Goal: Information Seeking & Learning: Learn about a topic

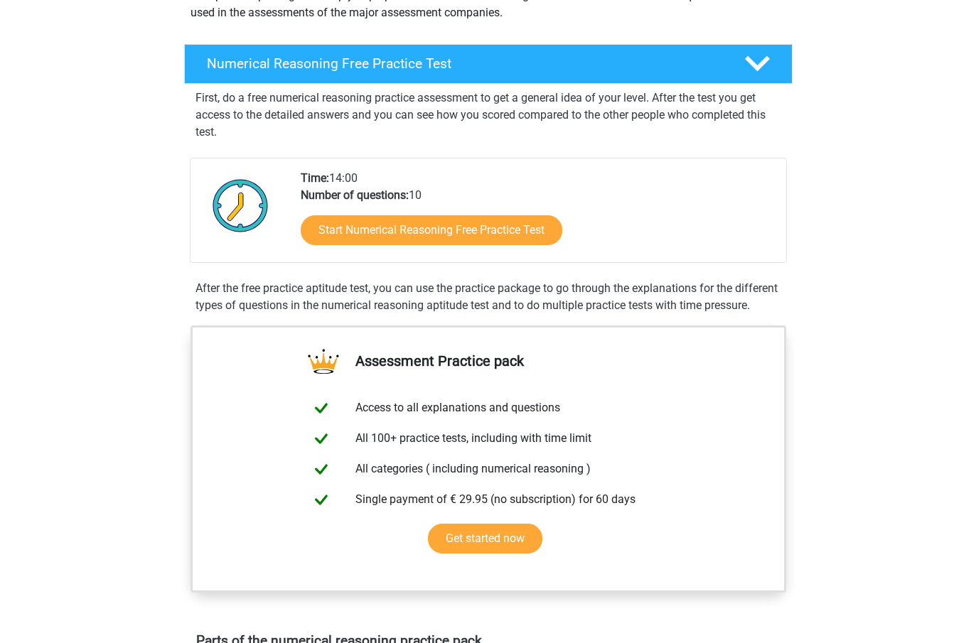
scroll to position [190, 0]
click at [524, 224] on link "Start Numerical Reasoning Free Practice Test" at bounding box center [432, 230] width 262 height 30
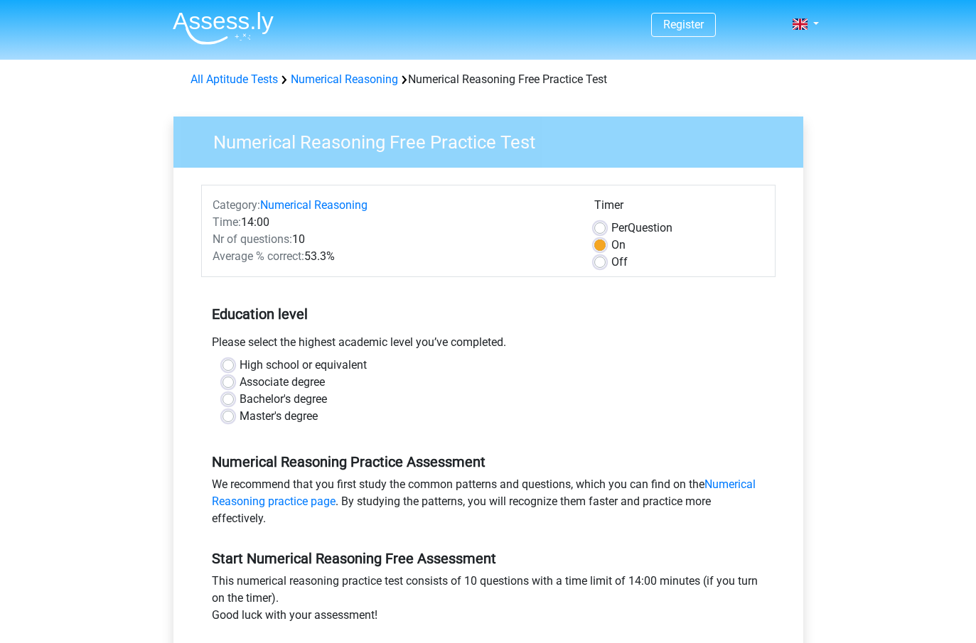
click at [239, 412] on label "Master's degree" at bounding box center [278, 416] width 78 height 17
click at [231, 412] on input "Master's degree" at bounding box center [227, 415] width 11 height 14
radio input "true"
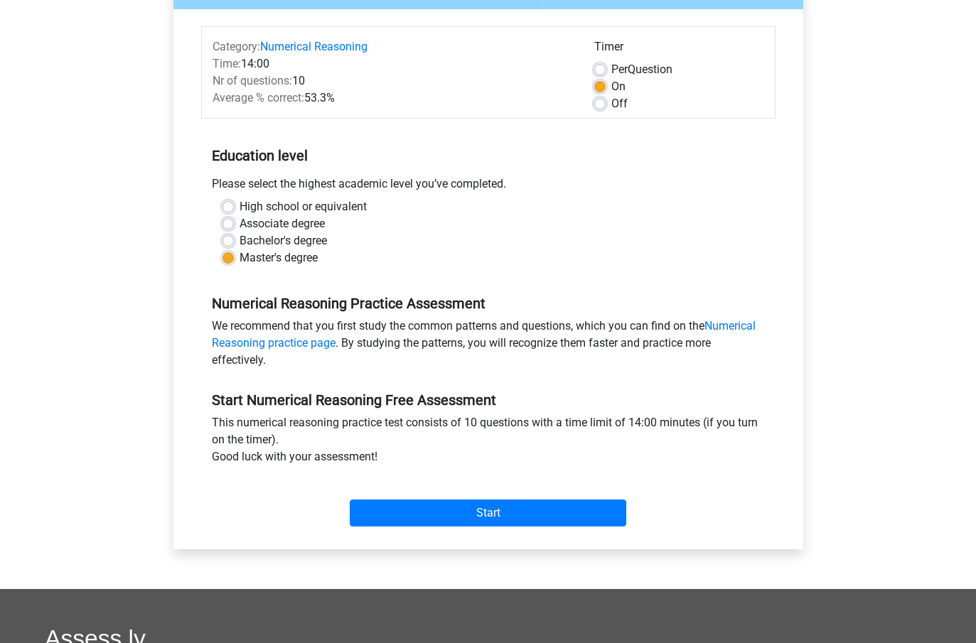
scroll to position [162, 0]
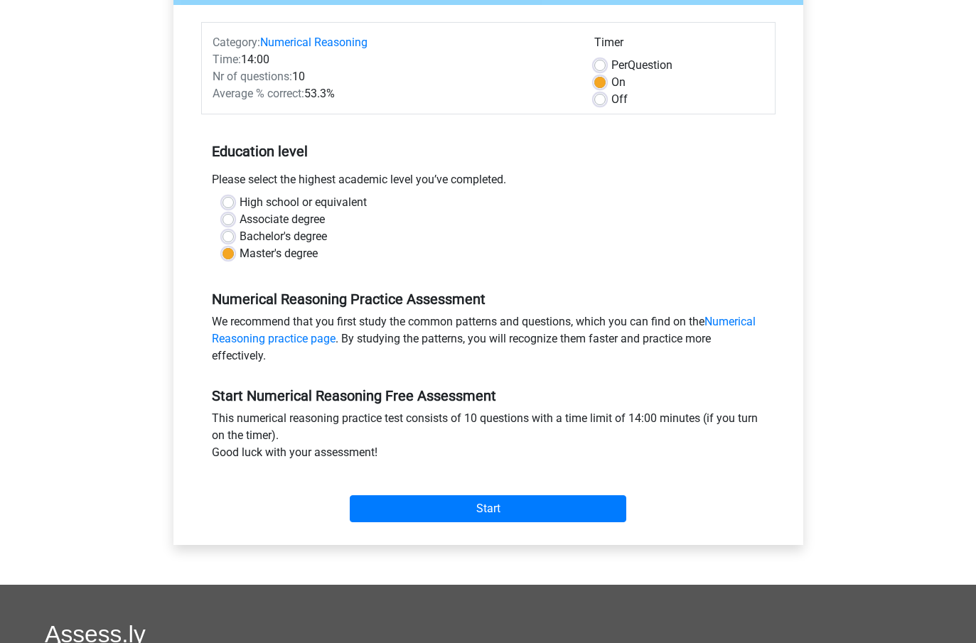
click at [611, 94] on label "Off" at bounding box center [619, 100] width 16 height 17
click at [599, 94] on input "Off" at bounding box center [599, 99] width 11 height 14
radio input "true"
click at [599, 514] on input "Start" at bounding box center [488, 509] width 276 height 27
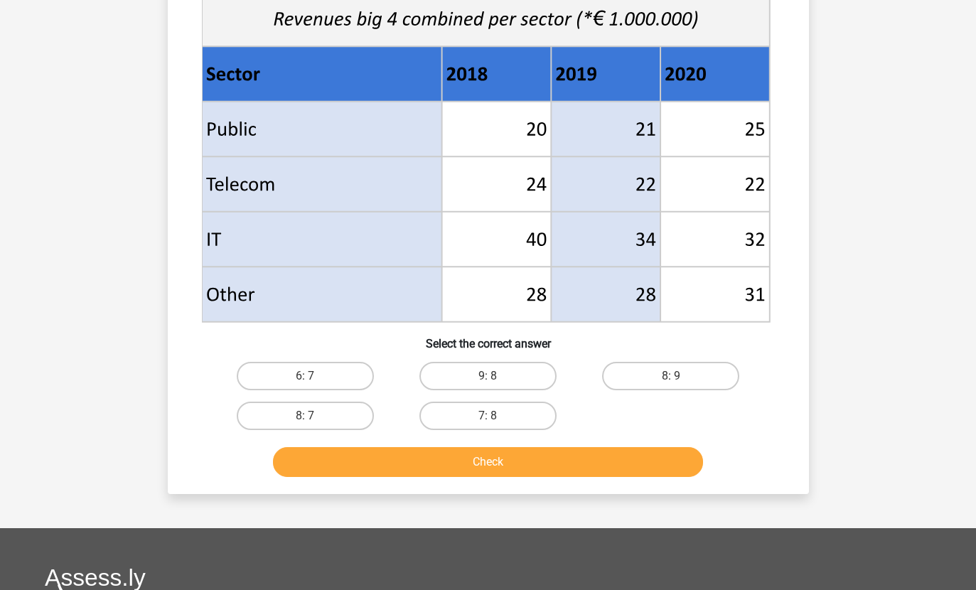
scroll to position [548, 0]
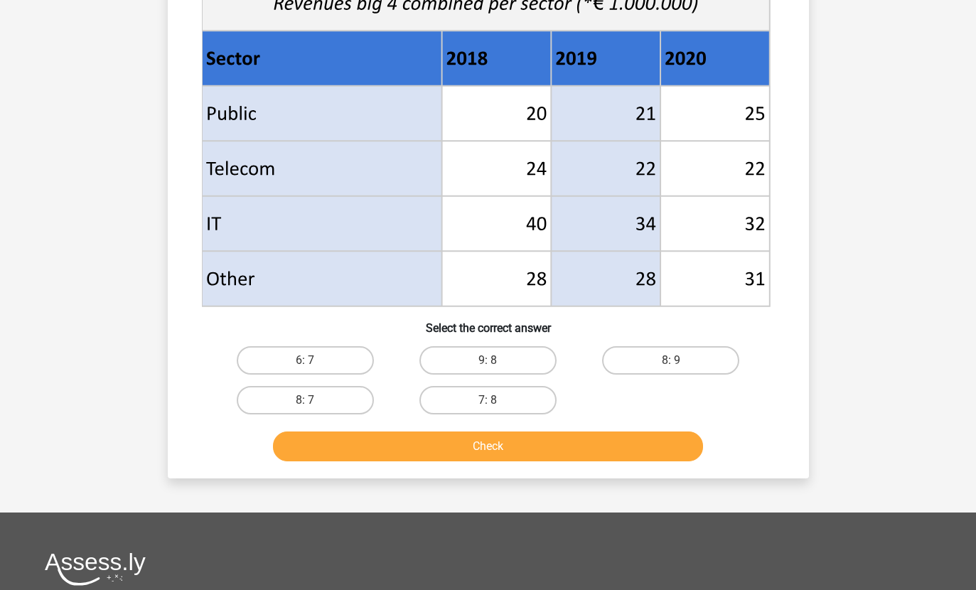
click at [645, 446] on button "Check" at bounding box center [488, 447] width 430 height 30
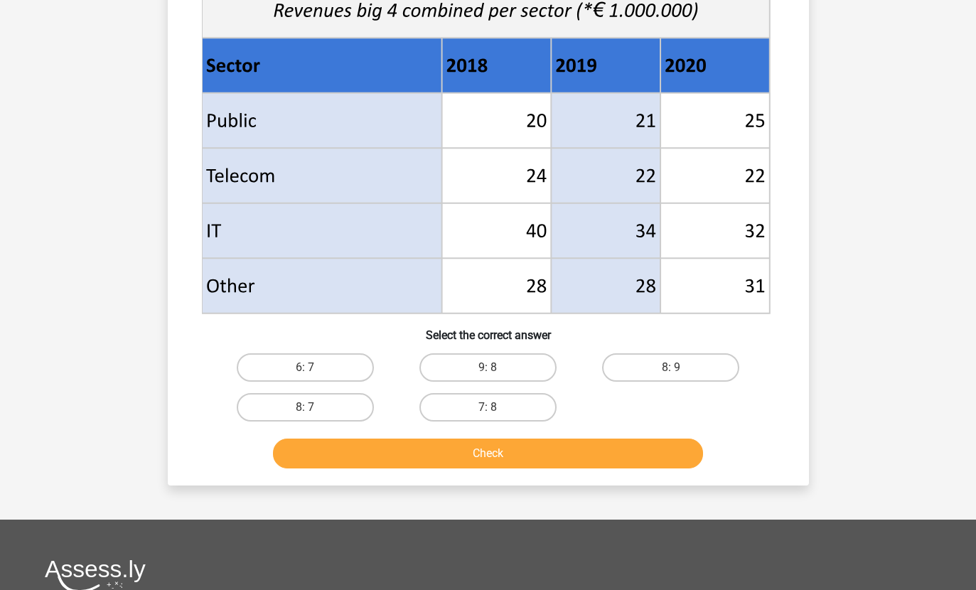
scroll to position [542, 0]
click at [503, 411] on label "7: 8" at bounding box center [487, 407] width 137 height 28
click at [497, 411] on input "7: 8" at bounding box center [492, 411] width 9 height 9
radio input "true"
click at [565, 482] on div "What is the ratio of McFlinsey's income in 2018 and 2020 combined to Arm's inco…" at bounding box center [488, 21] width 641 height 927
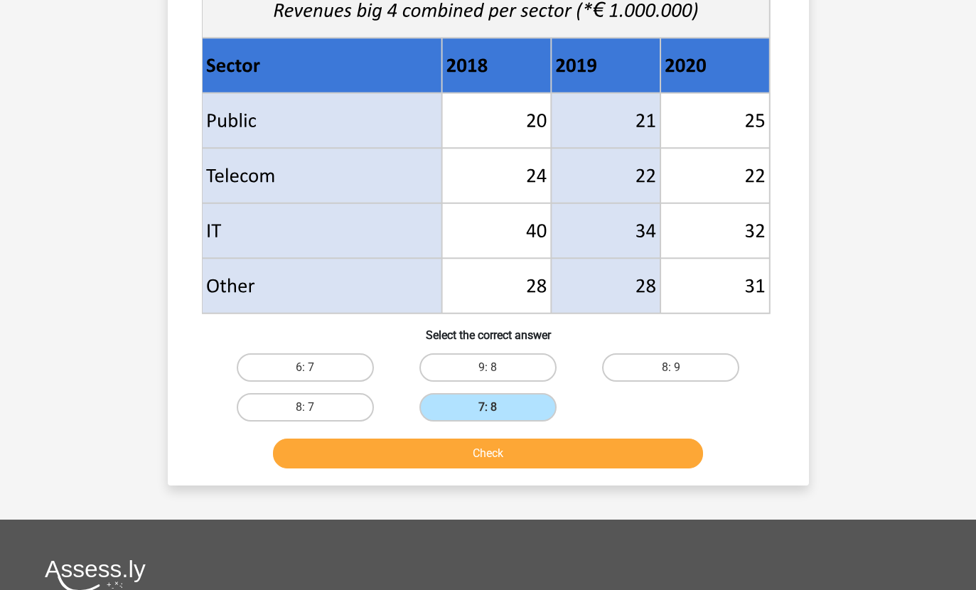
click at [647, 453] on button "Check" at bounding box center [488, 453] width 430 height 30
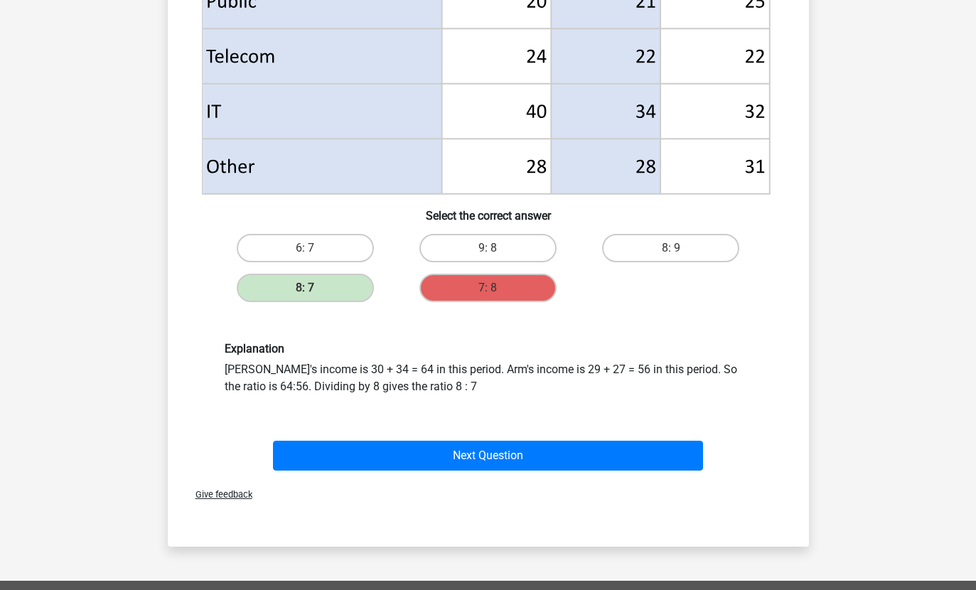
scroll to position [660, 0]
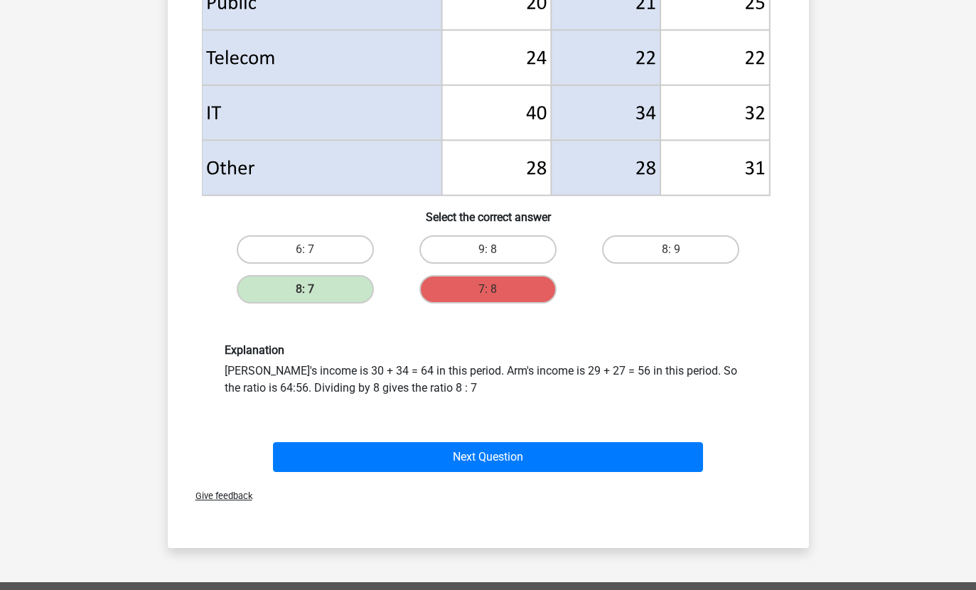
click at [581, 462] on button "Next Question" at bounding box center [488, 457] width 430 height 30
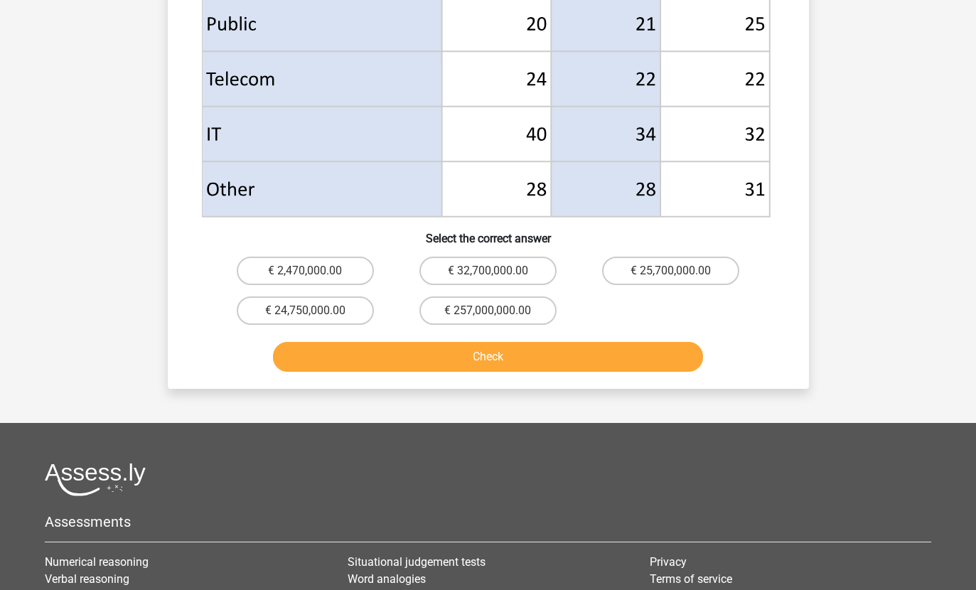
click at [490, 467] on div at bounding box center [488, 479] width 886 height 33
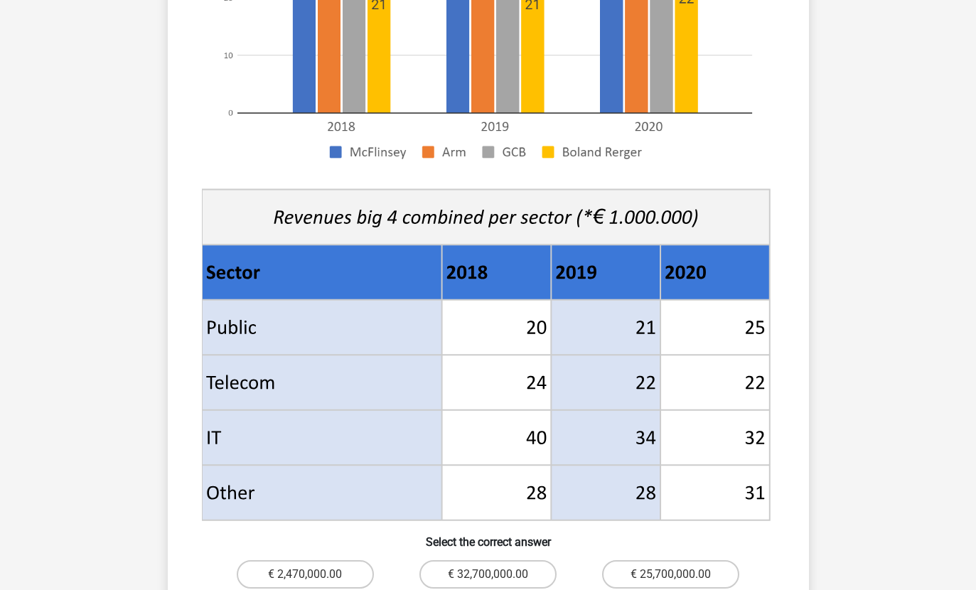
scroll to position [409, 0]
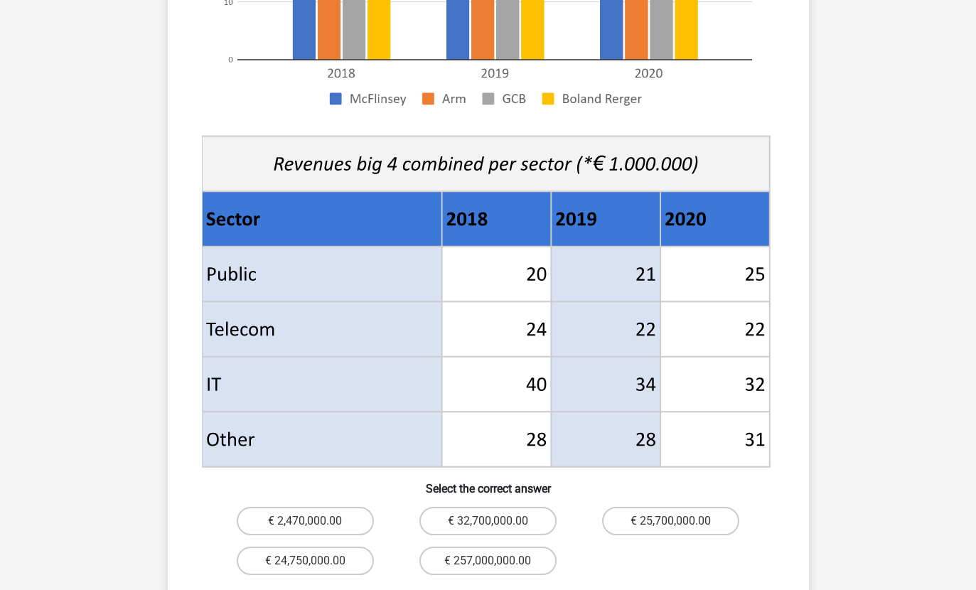
click at [701, 507] on label "€ 25,700,000.00" at bounding box center [670, 521] width 137 height 28
click at [680, 521] on input "€ 25,700,000.00" at bounding box center [675, 525] width 9 height 9
radio input "true"
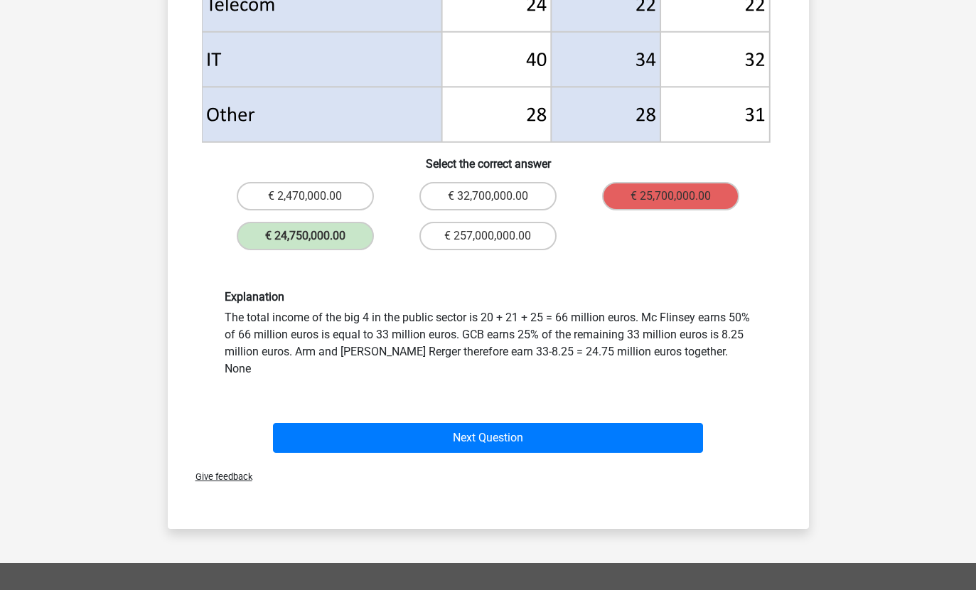
scroll to position [735, 0]
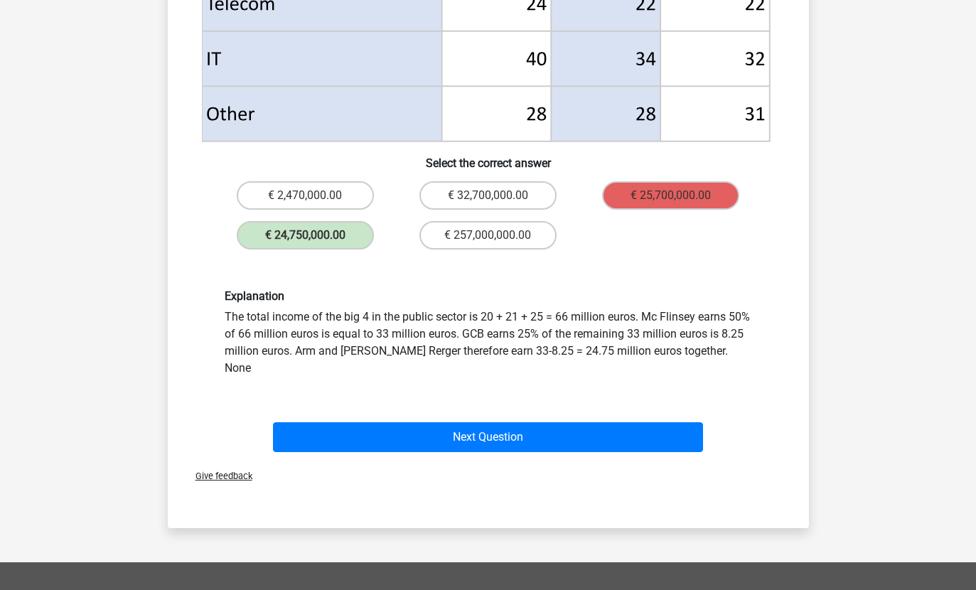
click at [682, 422] on button "Next Question" at bounding box center [488, 437] width 430 height 30
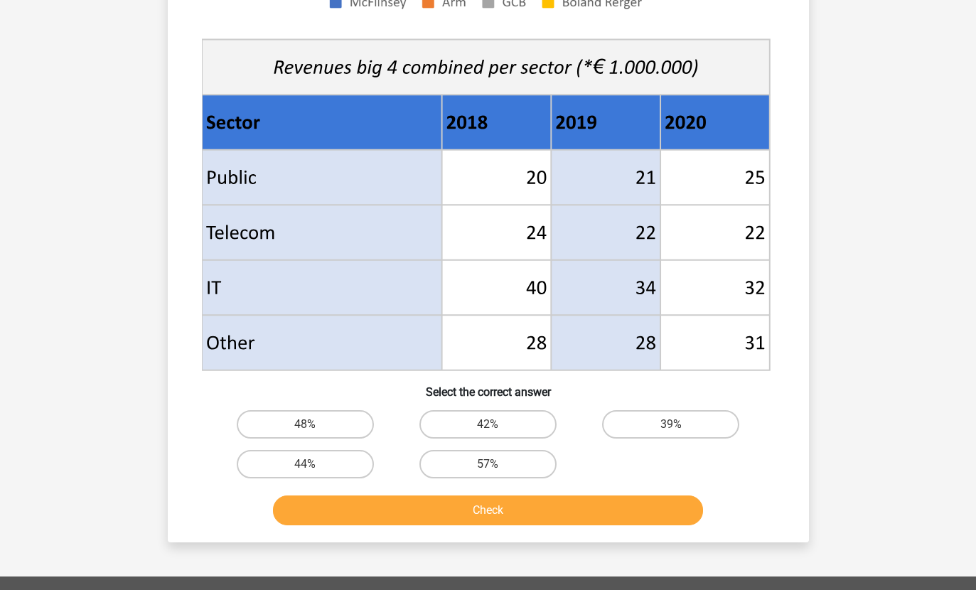
scroll to position [485, 0]
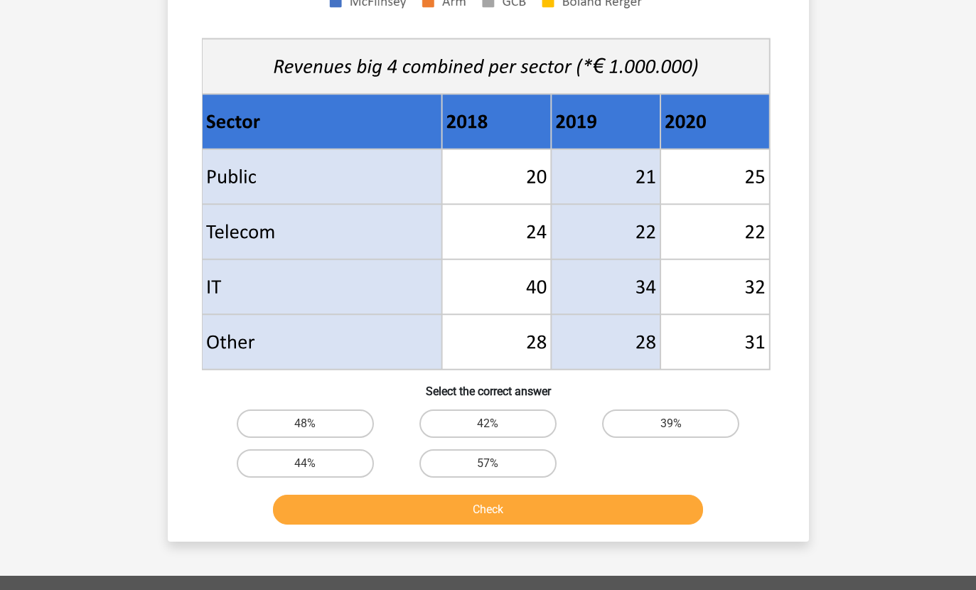
click at [523, 468] on label "57%" at bounding box center [487, 463] width 137 height 28
click at [497, 468] on input "57%" at bounding box center [492, 467] width 9 height 9
radio input "true"
click at [603, 520] on button "Check" at bounding box center [488, 510] width 430 height 30
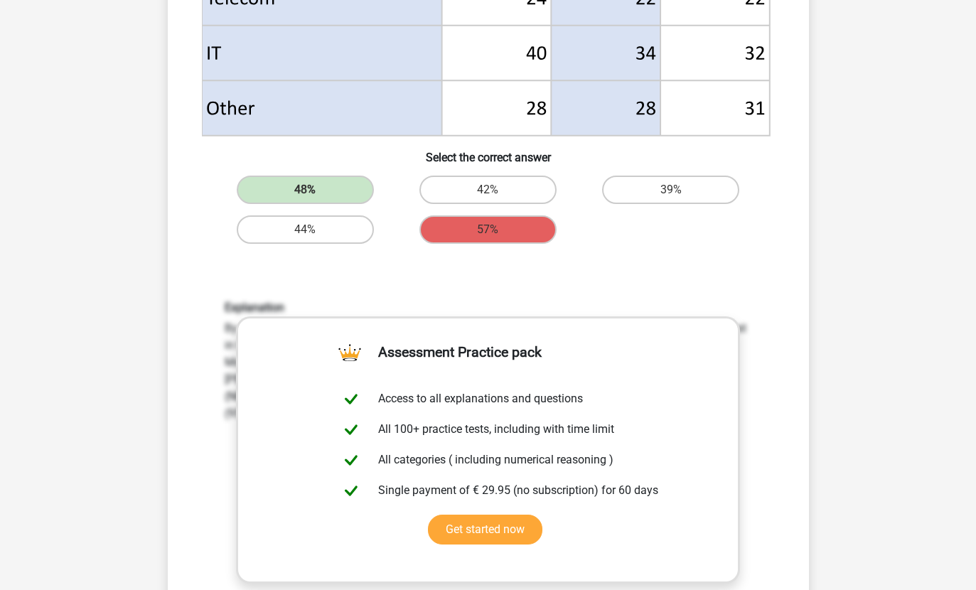
scroll to position [739, 0]
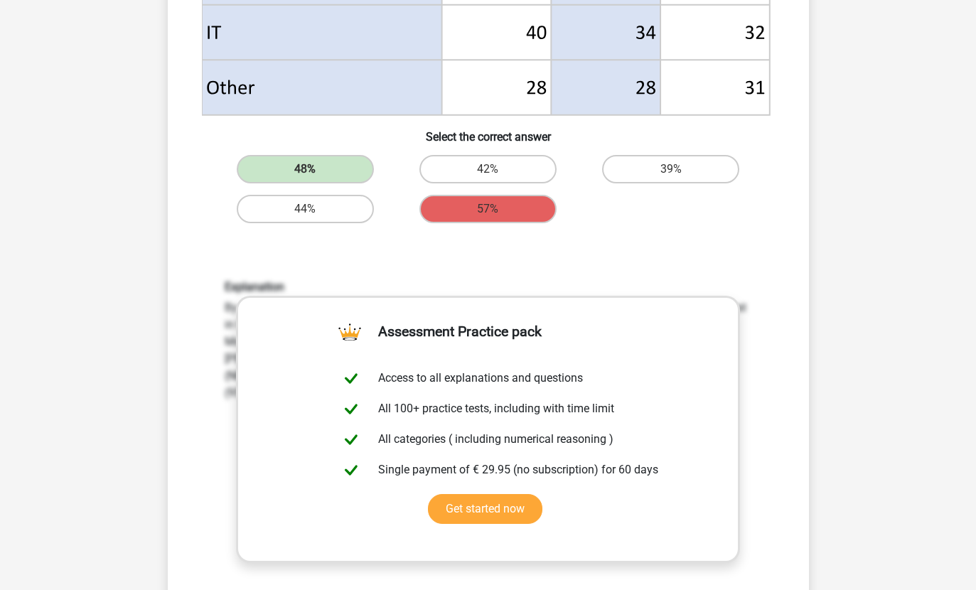
click at [813, 378] on div "Question 3 of 10 Question category: numerical reasoning set 1 What percentage m…" at bounding box center [488, 68] width 664 height 1473
click at [773, 402] on div "Explanation By scanning the numbers, you can see without further calculations t…" at bounding box center [488, 467] width 596 height 441
click at [706, 576] on div "Explanation By scanning the numbers, you can see without further calculations t…" at bounding box center [488, 467] width 596 height 441
click at [822, 384] on div "Question 3 of 10 Question category: numerical reasoning set 1 What percentage m…" at bounding box center [488, 68] width 675 height 1473
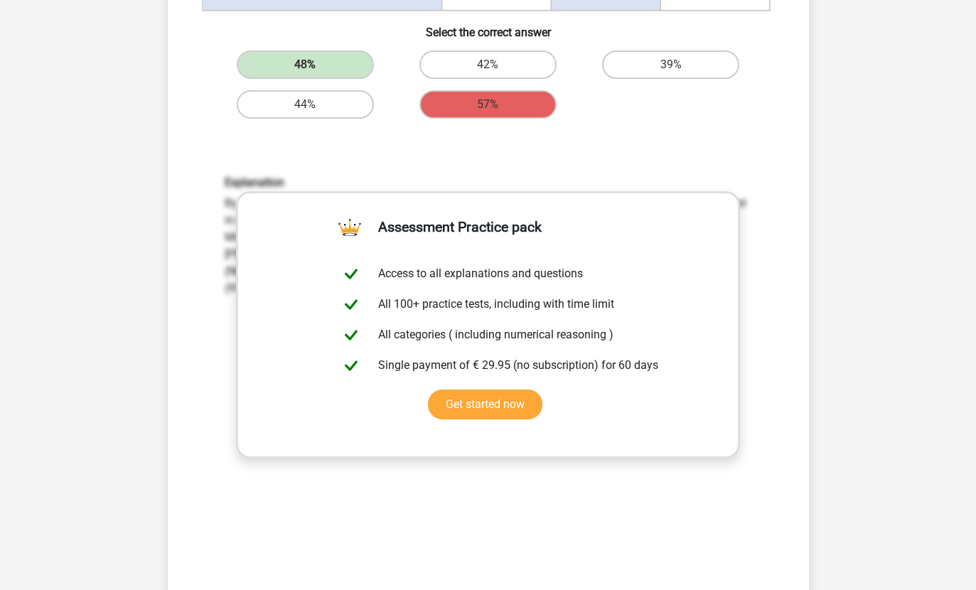
scroll to position [1141, 0]
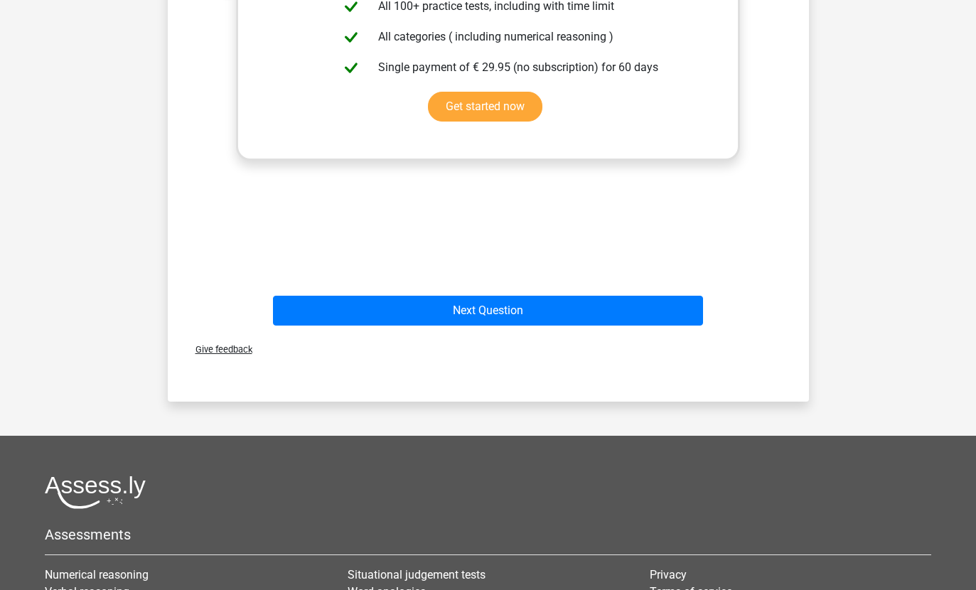
click at [327, 336] on div "Give feedback" at bounding box center [488, 350] width 630 height 36
click at [300, 306] on button "Next Question" at bounding box center [488, 311] width 430 height 30
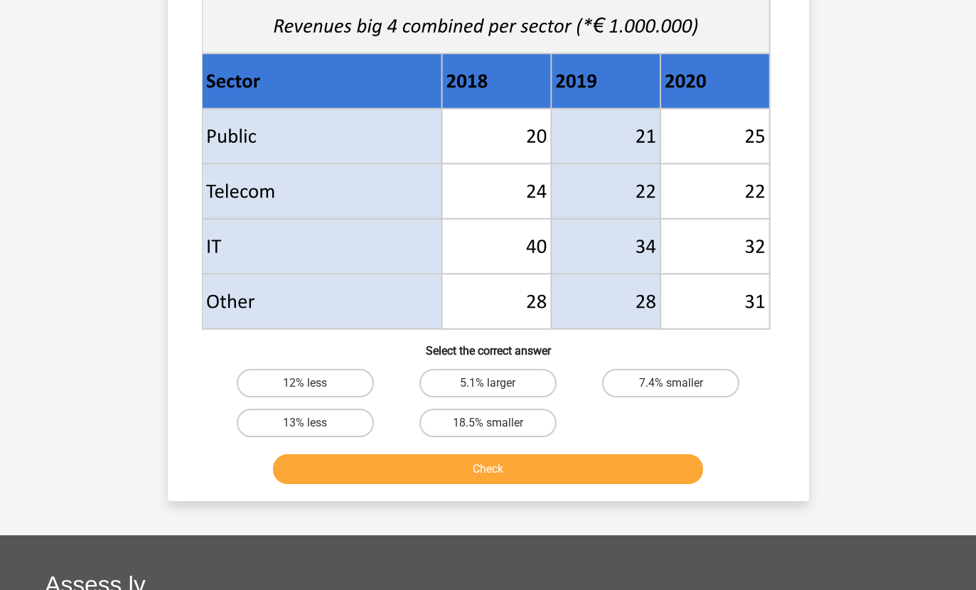
scroll to position [504, 0]
click at [527, 424] on label "18.5% smaller" at bounding box center [487, 423] width 137 height 28
click at [497, 424] on input "18.5% smaller" at bounding box center [492, 428] width 9 height 9
radio input "true"
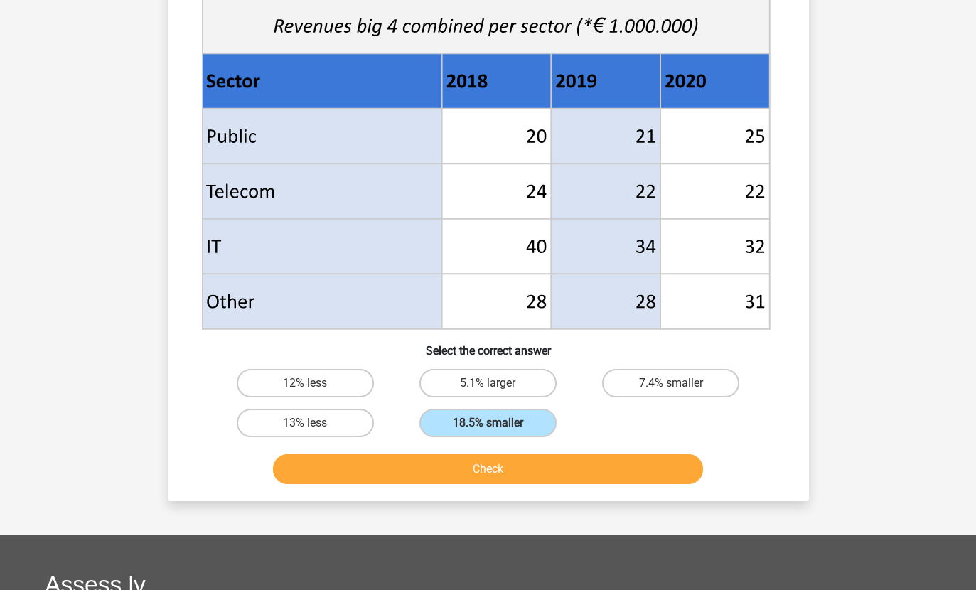
click at [721, 376] on label "7.4% smaller" at bounding box center [670, 383] width 137 height 28
click at [680, 383] on input "7.4% smaller" at bounding box center [675, 387] width 9 height 9
radio input "true"
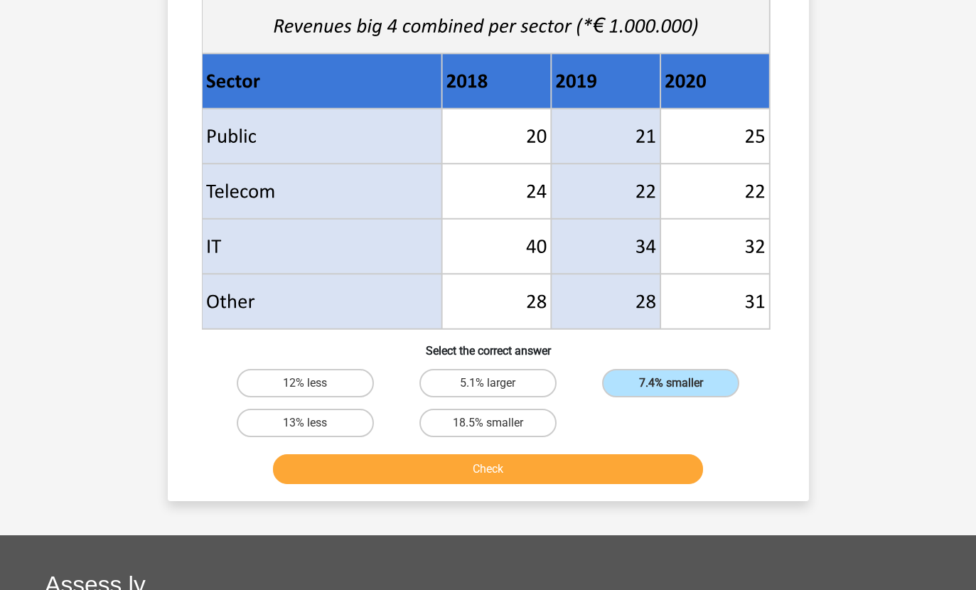
click at [628, 463] on button "Check" at bounding box center [488, 469] width 430 height 30
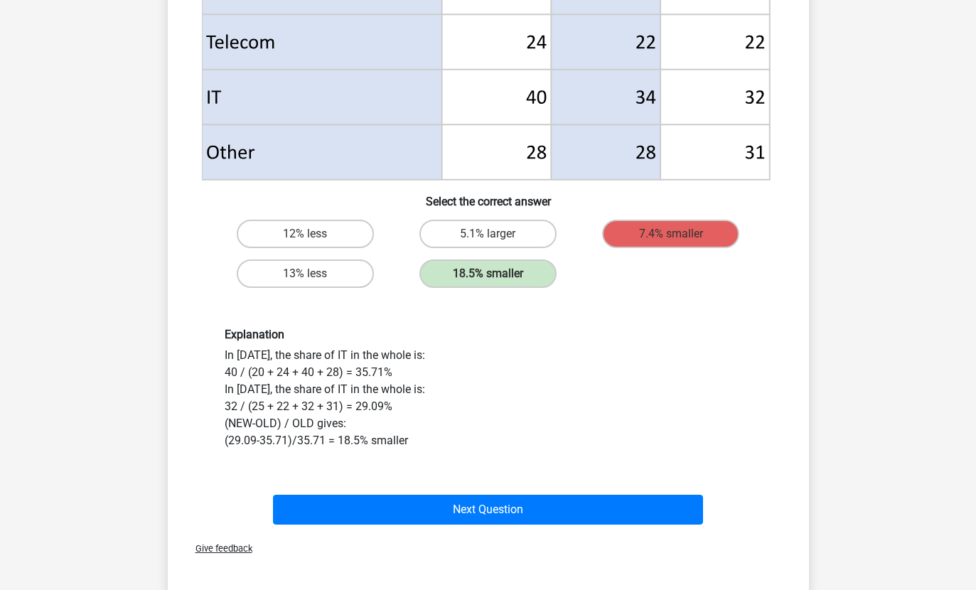
scroll to position [716, 0]
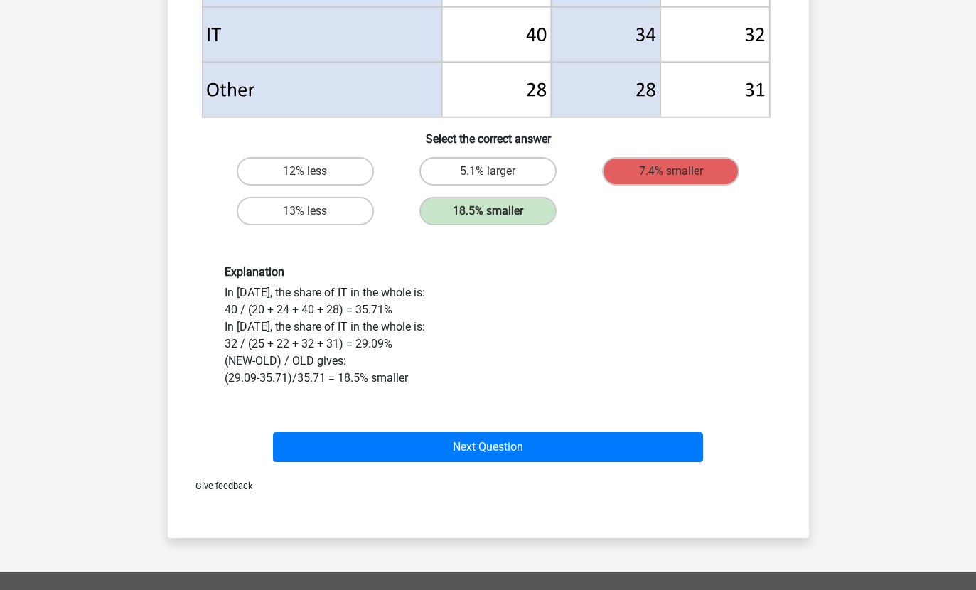
click at [641, 452] on button "Next Question" at bounding box center [488, 447] width 430 height 30
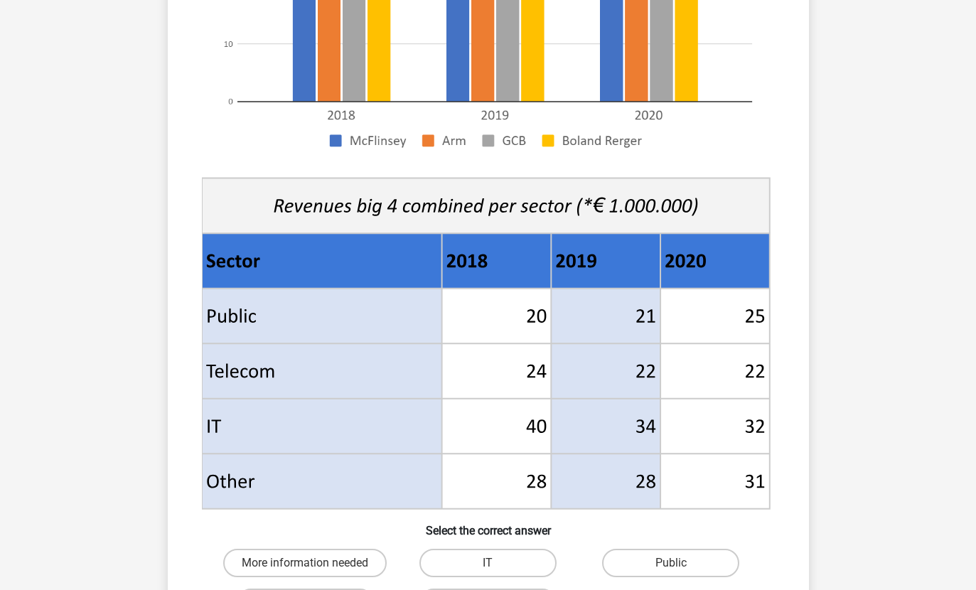
scroll to position [330, 0]
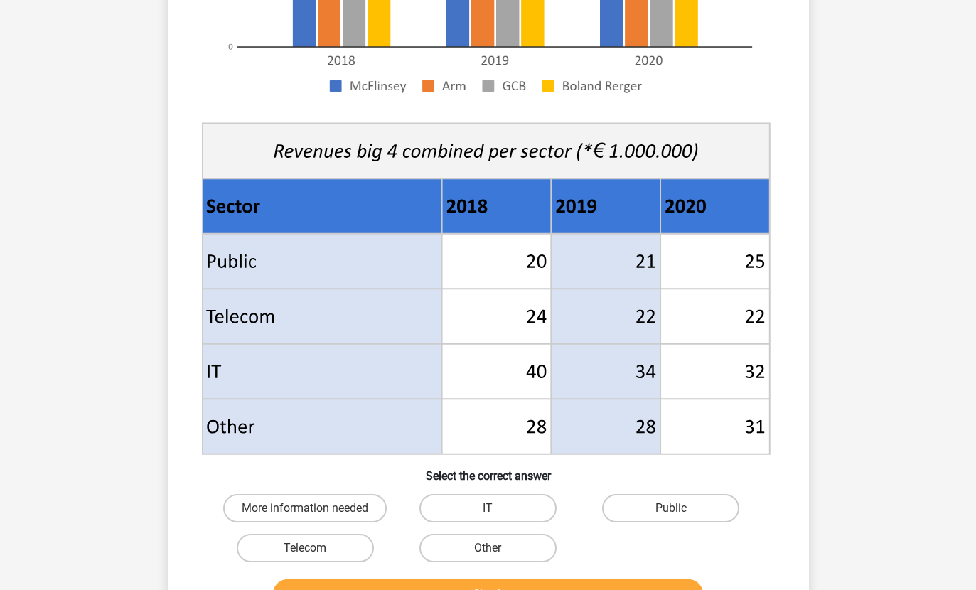
click at [699, 514] on label "Public" at bounding box center [670, 509] width 137 height 28
click at [680, 514] on input "Public" at bounding box center [675, 513] width 9 height 9
radio input "true"
click at [666, 600] on button "Check" at bounding box center [488, 594] width 430 height 30
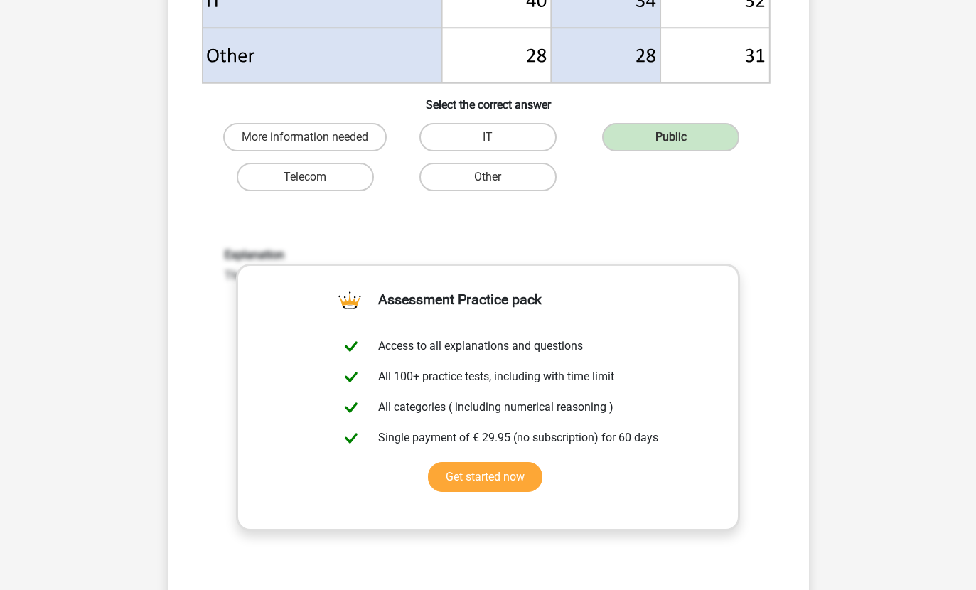
scroll to position [757, 0]
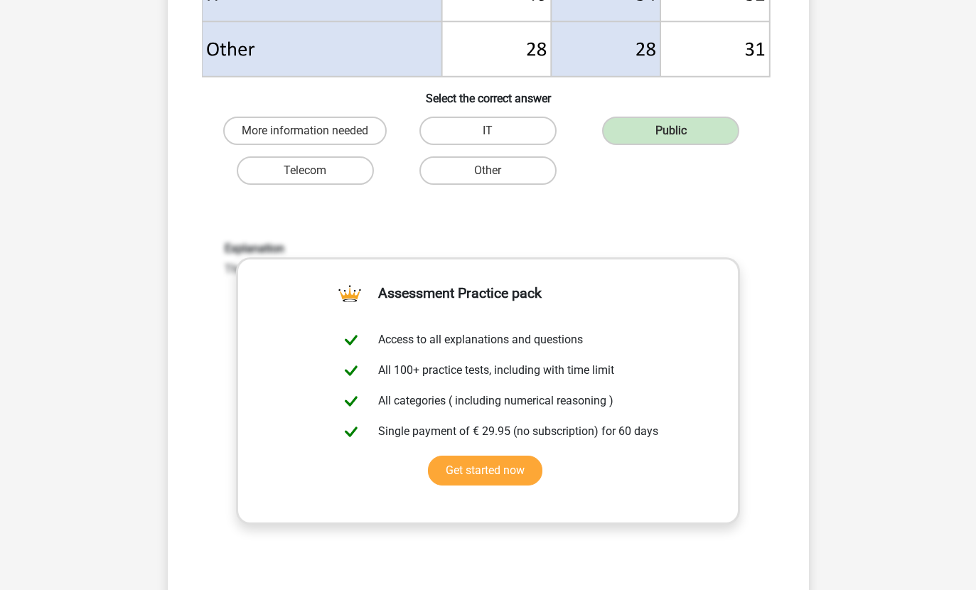
click at [780, 451] on div "Explanation The public sector has grown 4 million, making it the largest grower." at bounding box center [488, 428] width 596 height 441
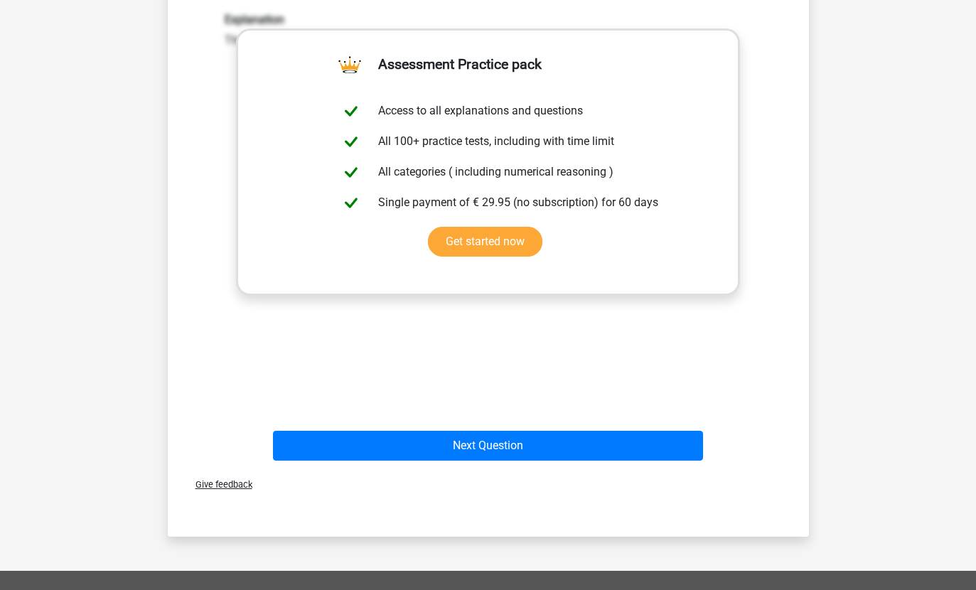
scroll to position [988, 0]
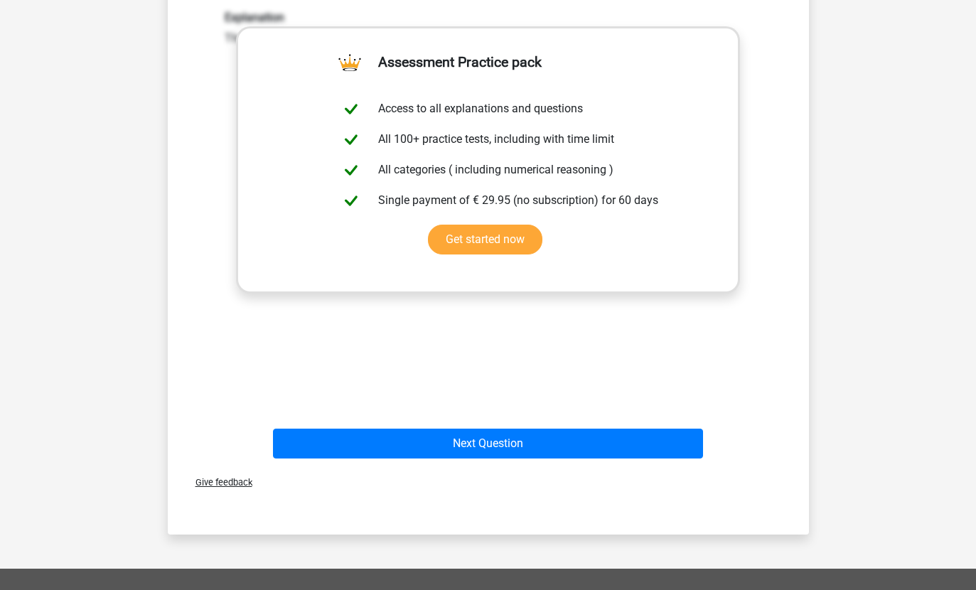
click at [684, 429] on button "Next Question" at bounding box center [488, 444] width 430 height 30
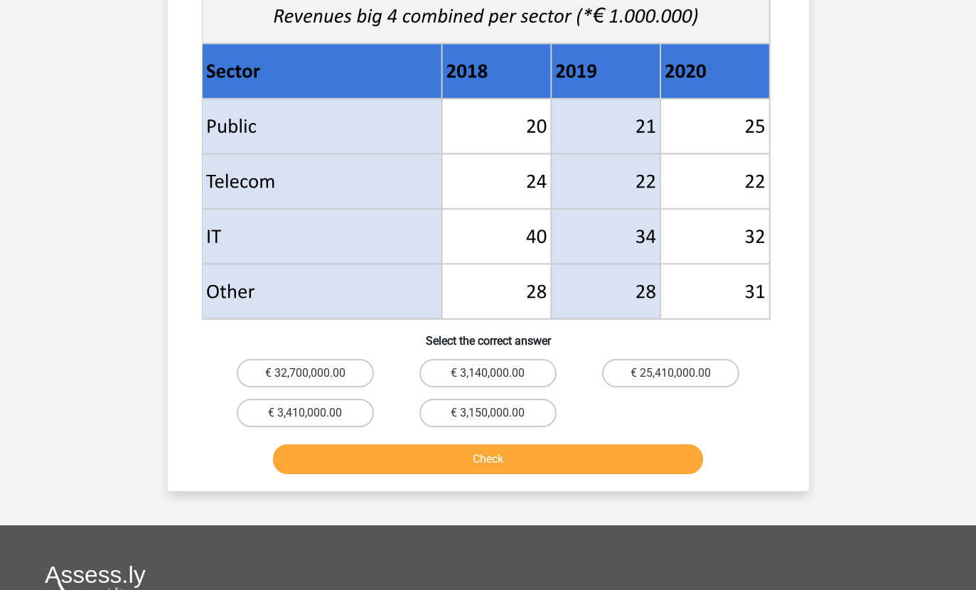
scroll to position [536, 0]
click at [355, 413] on label "€ 3,410,000.00" at bounding box center [305, 413] width 137 height 28
click at [314, 413] on input "€ 3,410,000.00" at bounding box center [309, 417] width 9 height 9
radio input "true"
click at [590, 462] on button "Check" at bounding box center [488, 459] width 430 height 30
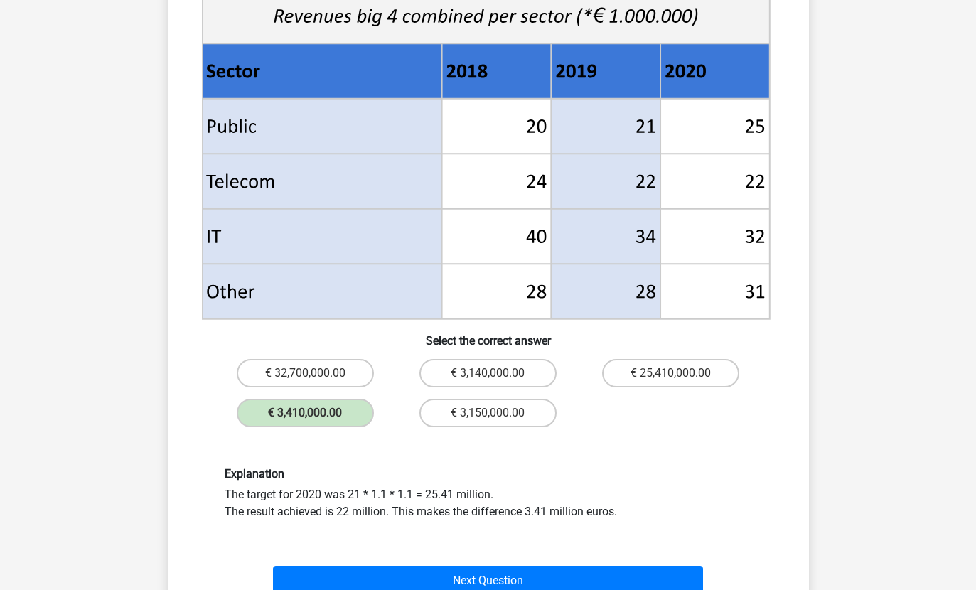
click at [324, 591] on button "Next Question" at bounding box center [488, 581] width 430 height 30
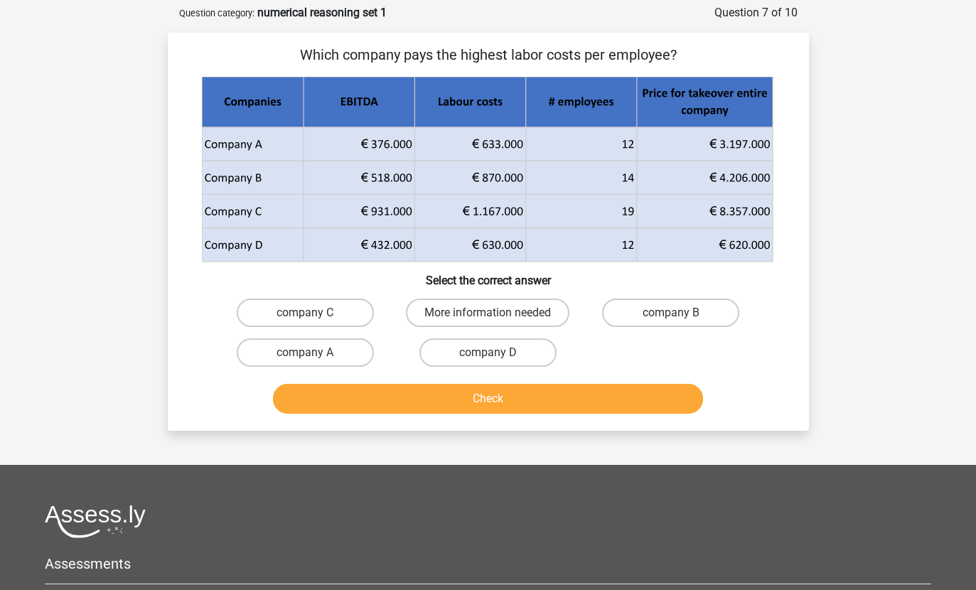
scroll to position [0, 0]
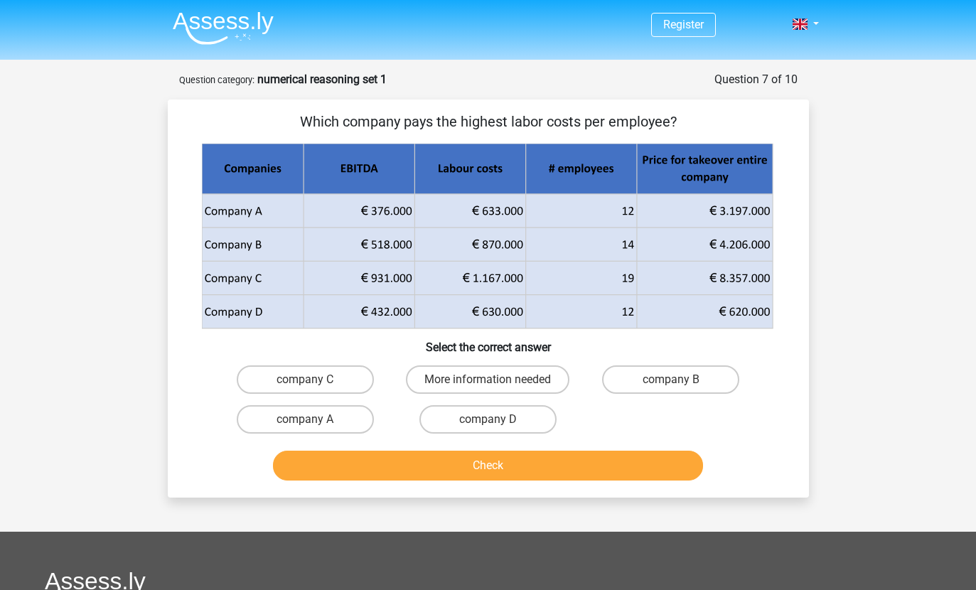
click at [710, 377] on label "company B" at bounding box center [670, 379] width 137 height 28
click at [680, 380] on input "company B" at bounding box center [675, 384] width 9 height 9
radio input "true"
click at [662, 473] on button "Check" at bounding box center [488, 466] width 430 height 30
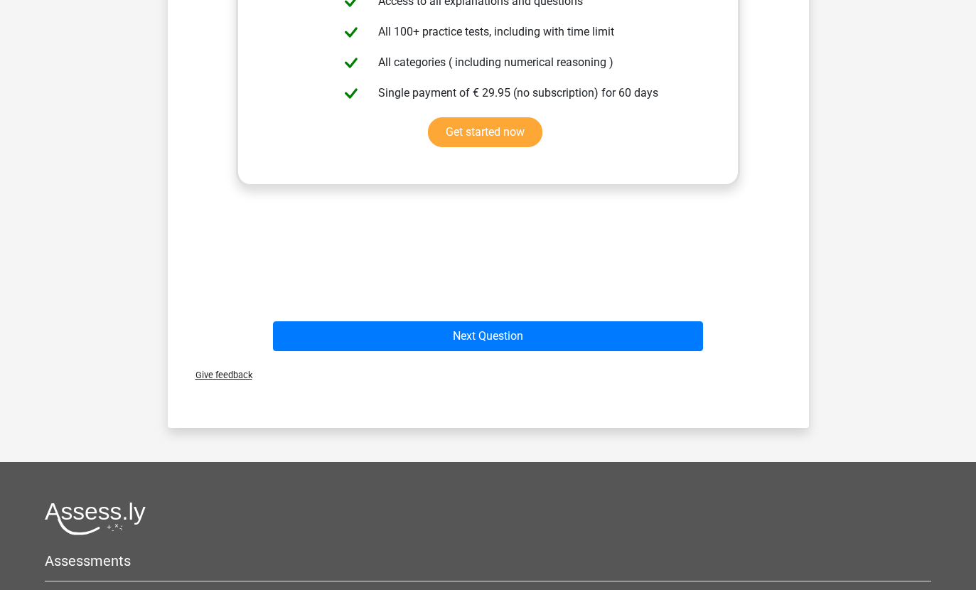
scroll to position [613, 0]
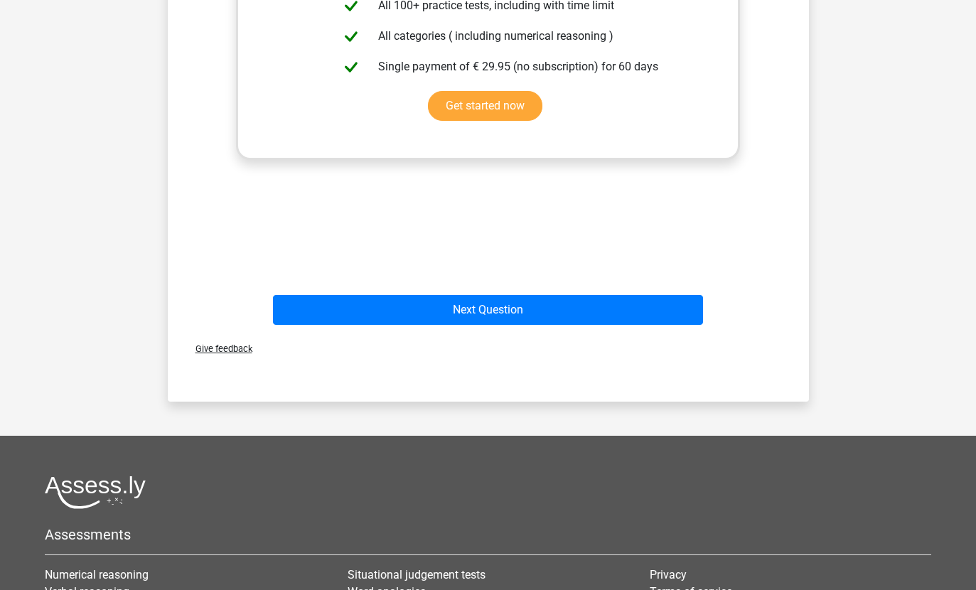
click at [669, 314] on button "Next Question" at bounding box center [488, 311] width 430 height 30
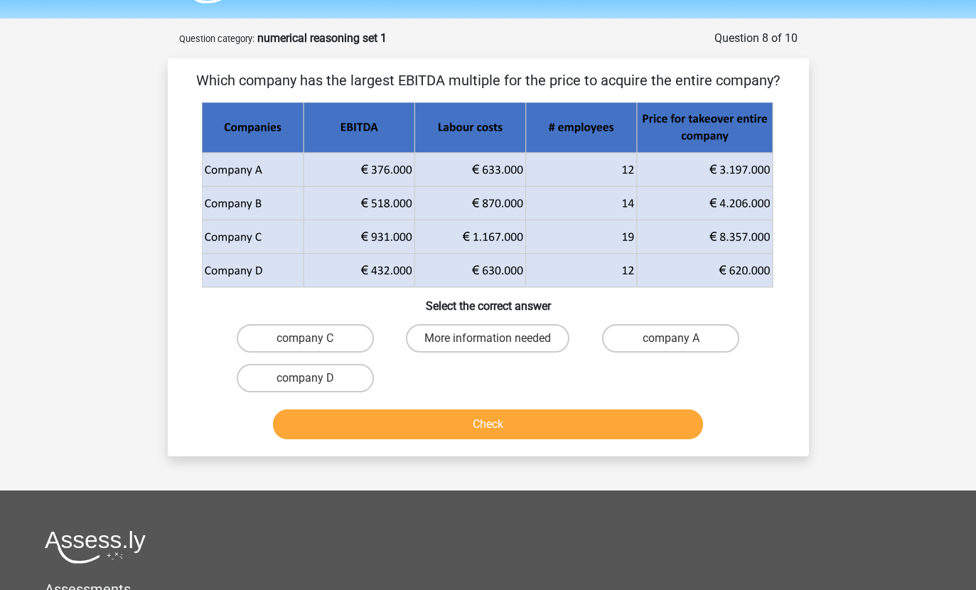
scroll to position [0, 0]
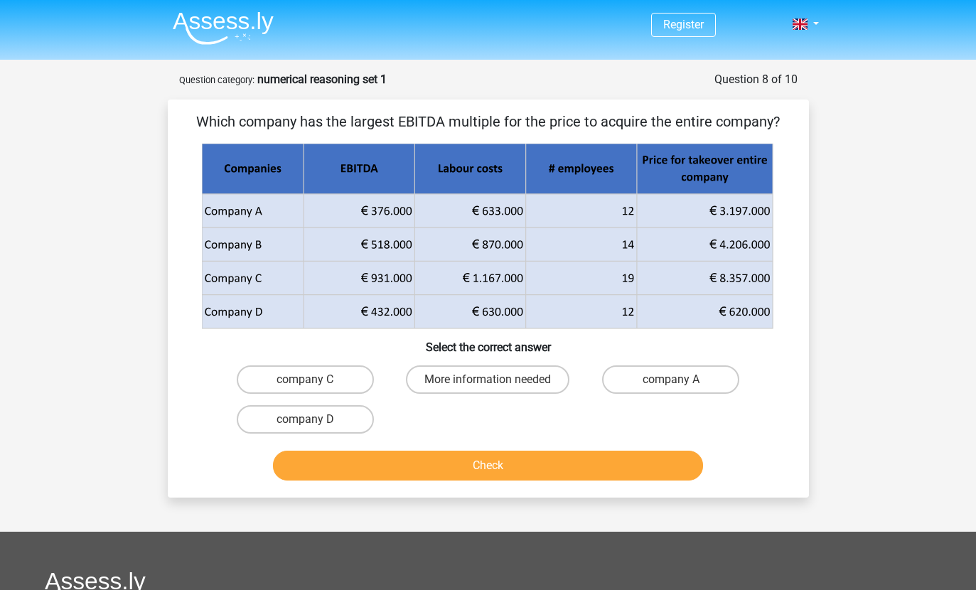
click at [708, 384] on label "company A" at bounding box center [670, 379] width 137 height 28
click at [680, 384] on input "company A" at bounding box center [675, 384] width 9 height 9
radio input "true"
click at [609, 473] on button "Check" at bounding box center [488, 466] width 430 height 30
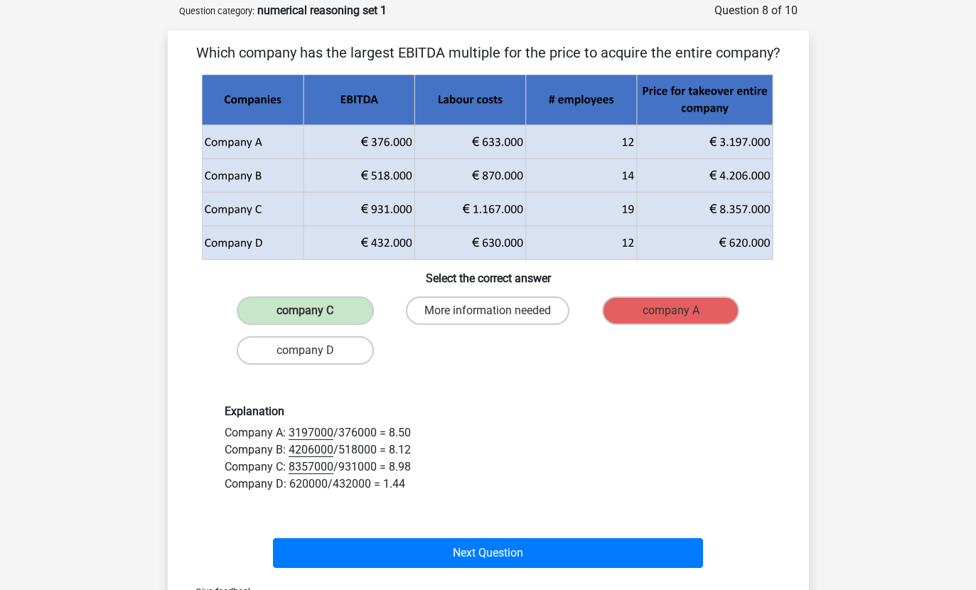
scroll to position [78, 0]
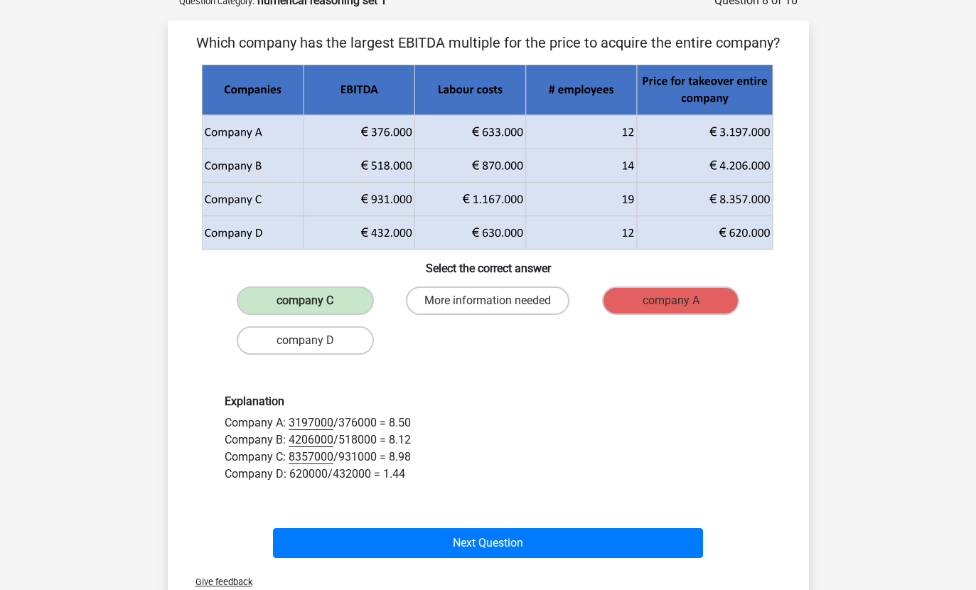
click at [675, 547] on button "Next Question" at bounding box center [488, 544] width 430 height 30
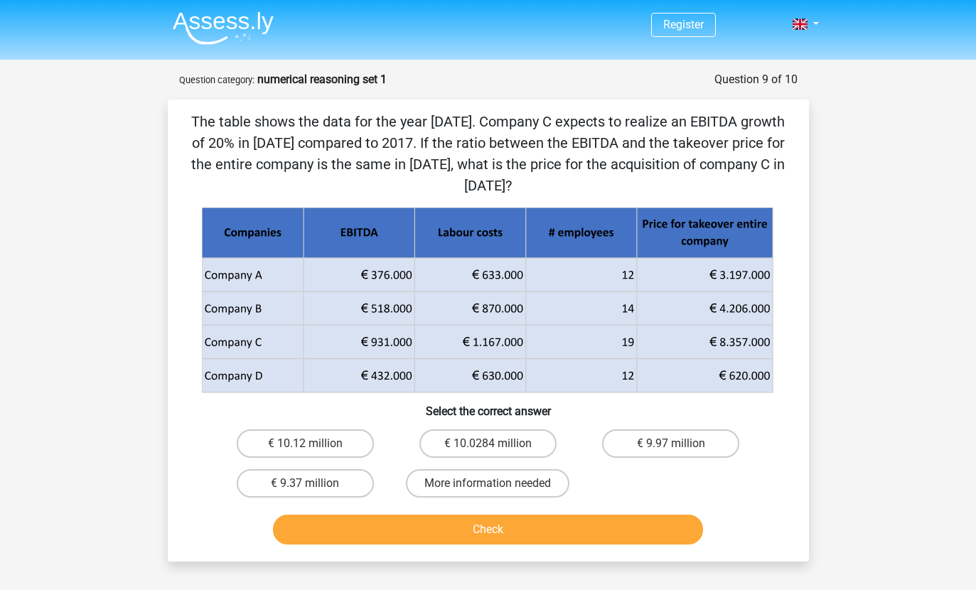
scroll to position [23, 0]
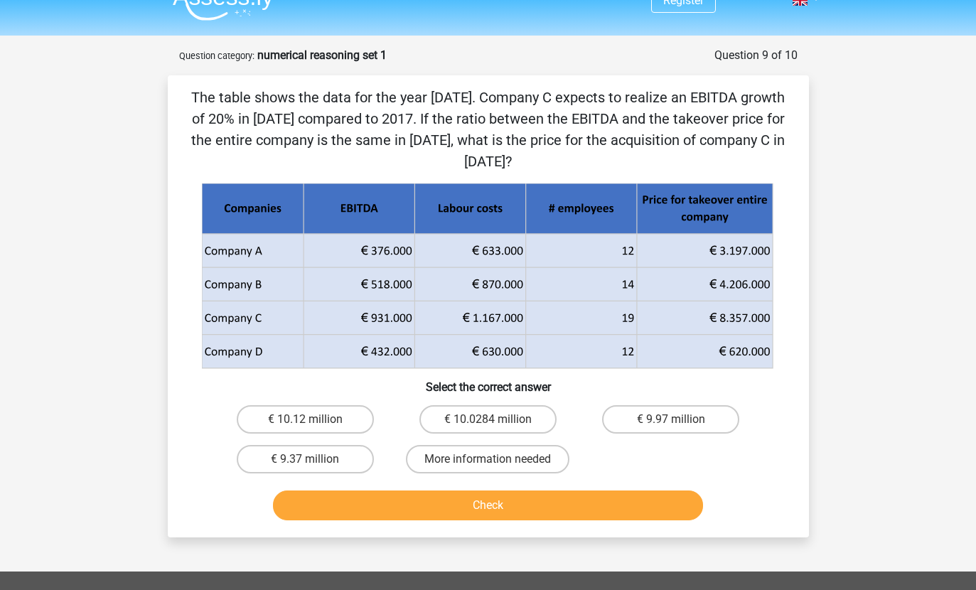
click at [517, 426] on label "€ 10.0284 million" at bounding box center [487, 420] width 137 height 28
click at [497, 426] on input "€ 10.0284 million" at bounding box center [492, 424] width 9 height 9
radio input "true"
click at [559, 515] on button "Check" at bounding box center [488, 505] width 430 height 30
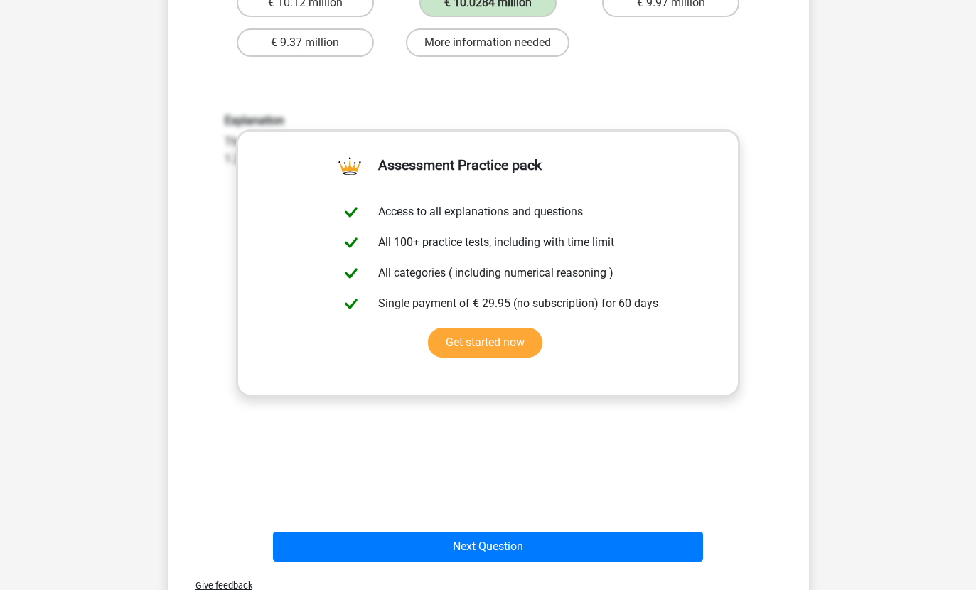
scroll to position [441, 0]
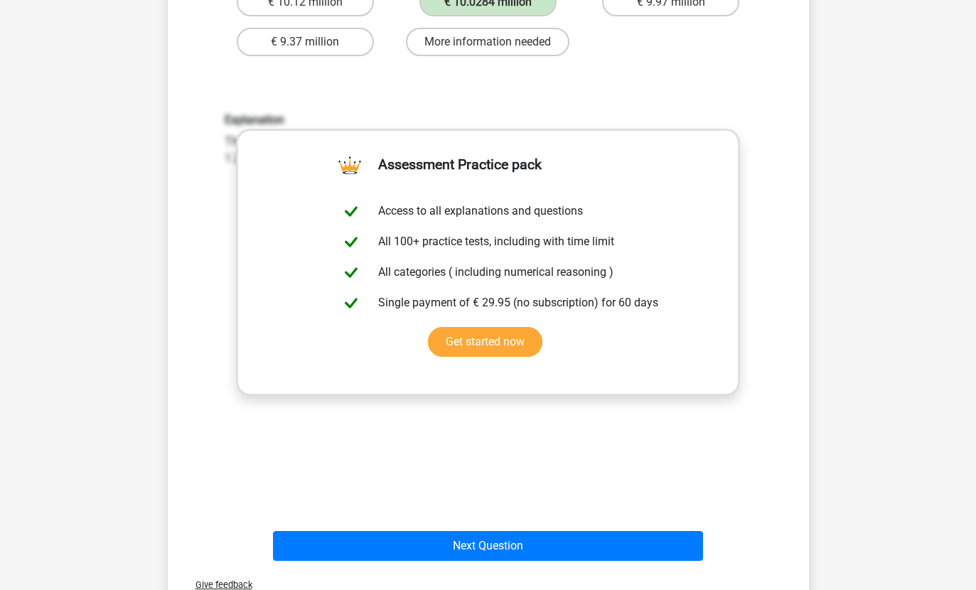
click at [577, 551] on button "Next Question" at bounding box center [488, 547] width 430 height 30
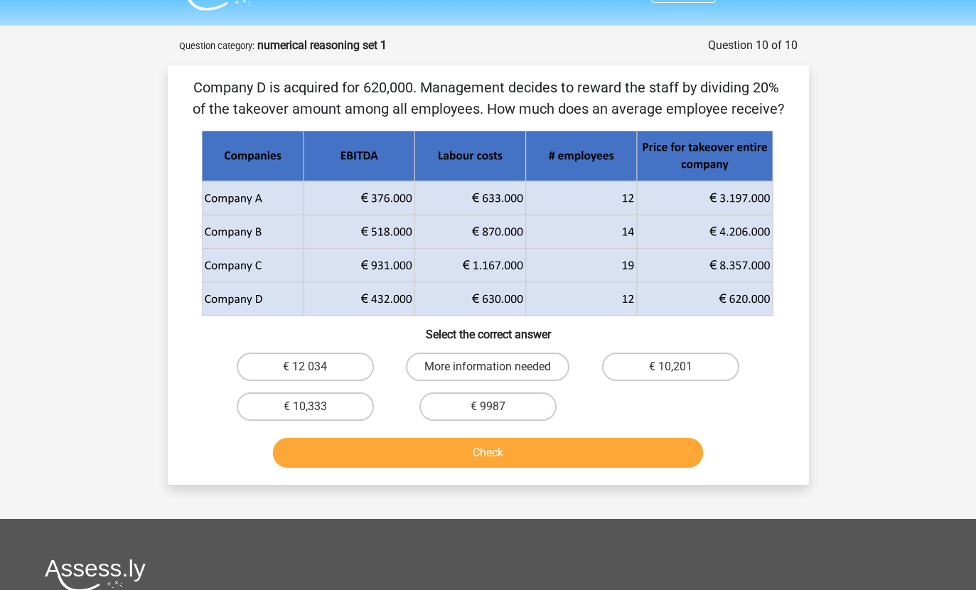
scroll to position [0, 0]
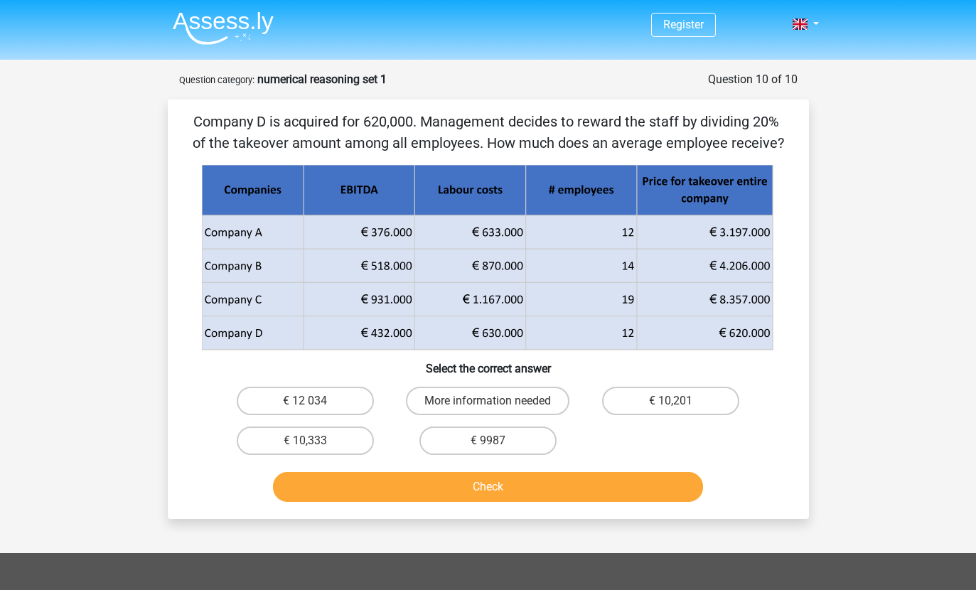
click at [357, 442] on label "€ 10,333" at bounding box center [305, 440] width 137 height 28
click at [314, 442] on input "€ 10,333" at bounding box center [309, 445] width 9 height 9
radio input "true"
click at [589, 497] on button "Check" at bounding box center [488, 487] width 430 height 30
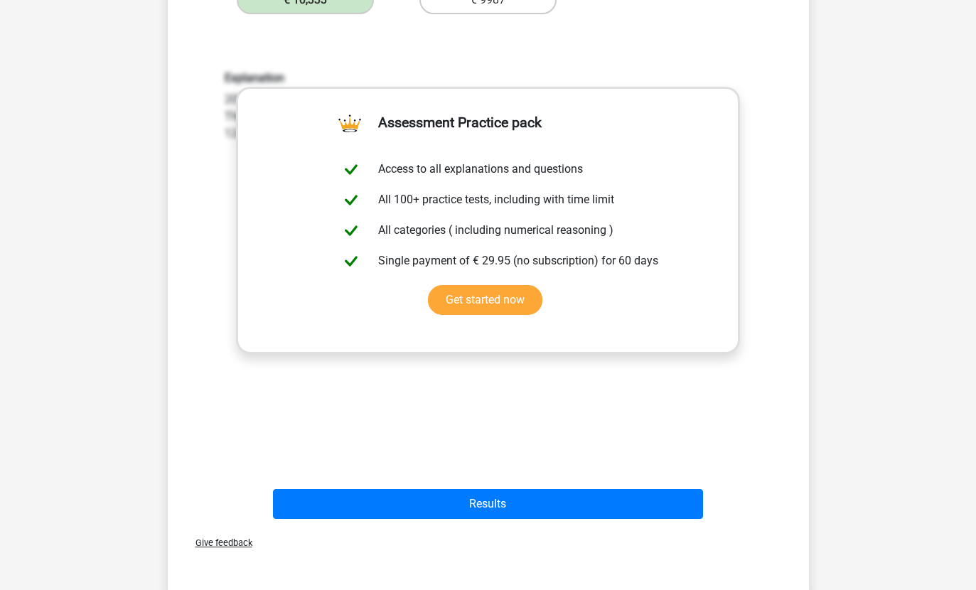
scroll to position [441, 0]
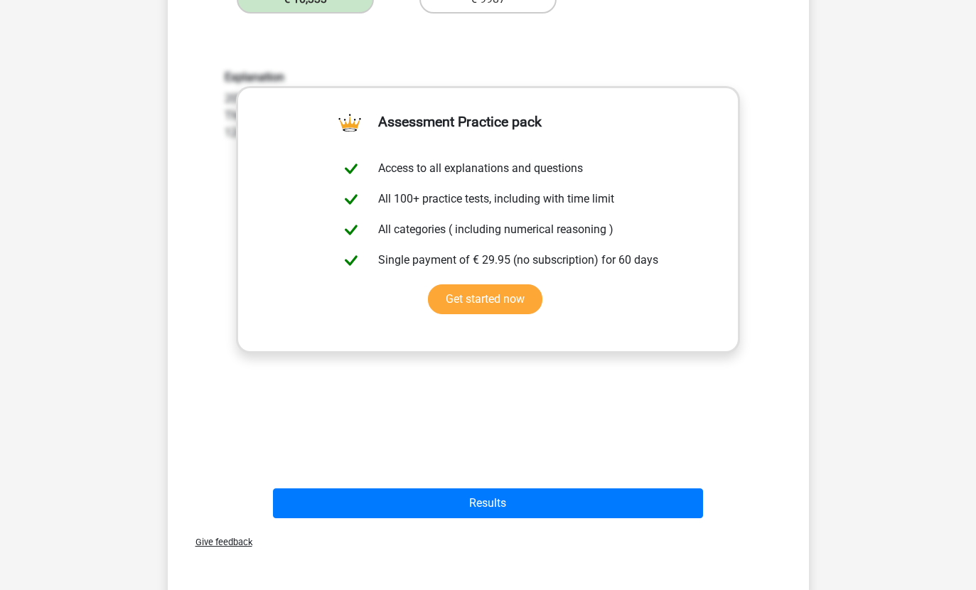
click at [550, 505] on button "Results" at bounding box center [488, 503] width 430 height 30
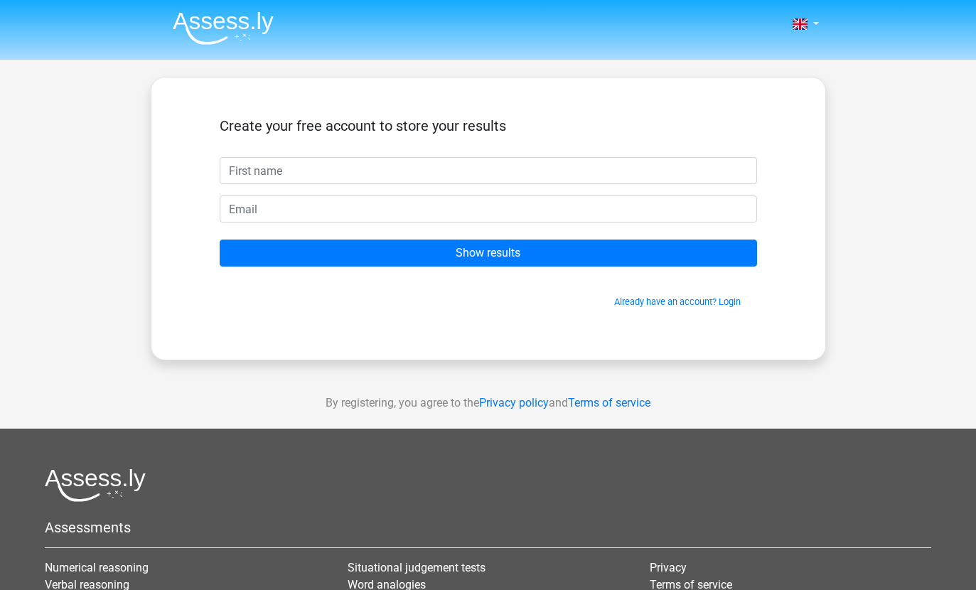
click at [728, 165] on input "text" at bounding box center [488, 170] width 537 height 27
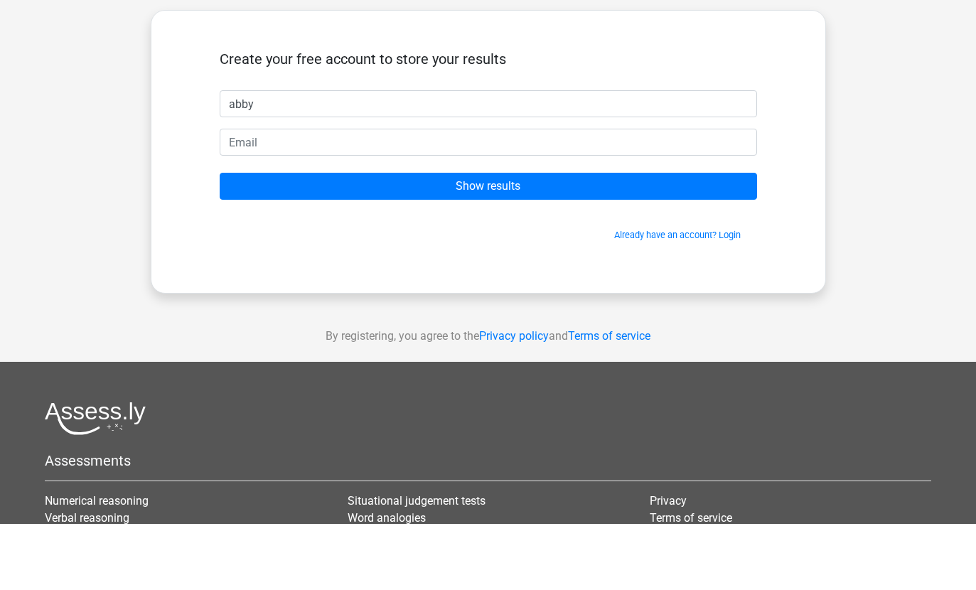
type input "abby"
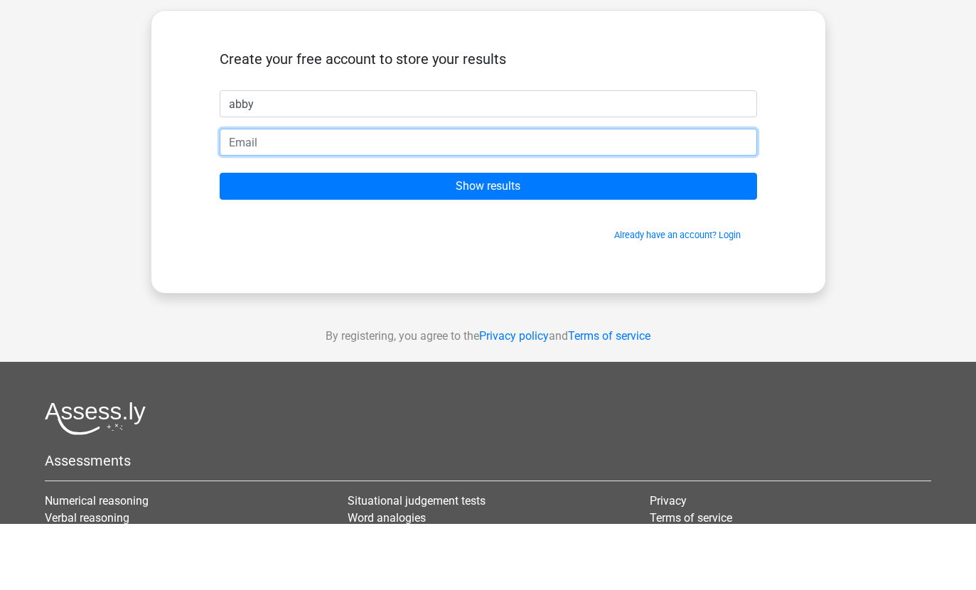
click at [696, 195] on input "email" at bounding box center [488, 208] width 537 height 27
type input "abby8990@hotmail.com"
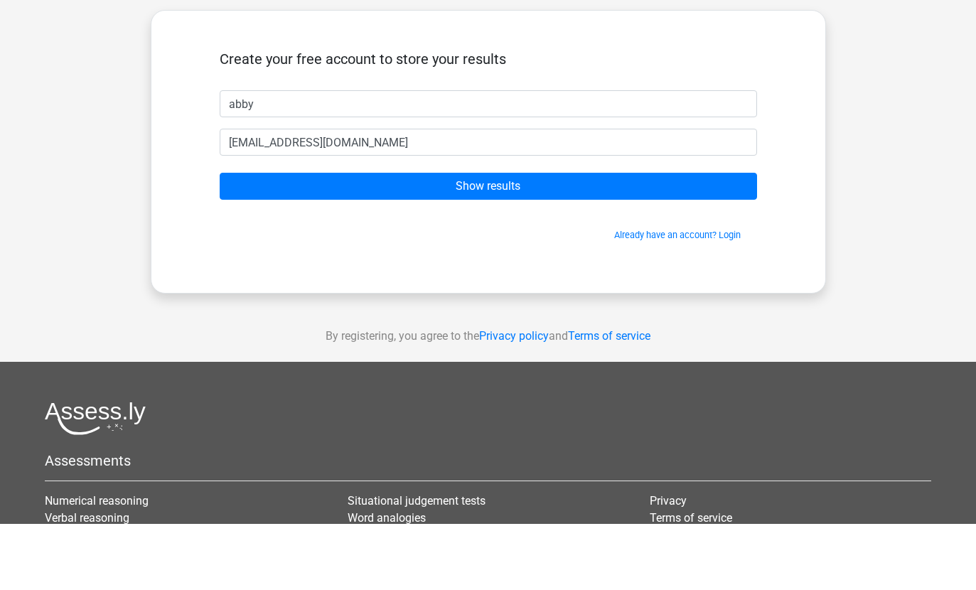
click at [731, 239] on input "Show results" at bounding box center [488, 252] width 537 height 27
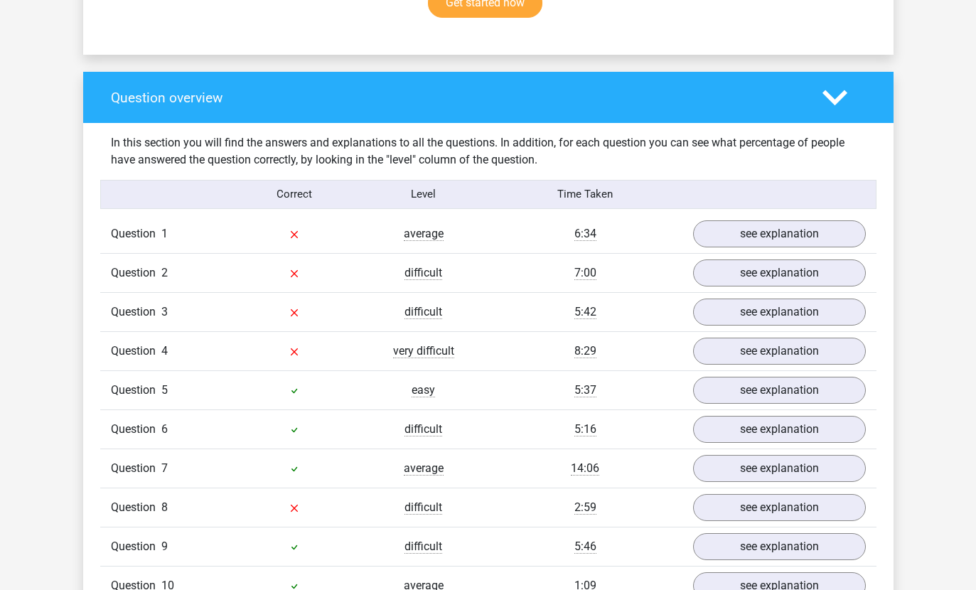
scroll to position [981, 0]
click at [836, 352] on link "see explanation" at bounding box center [779, 351] width 173 height 27
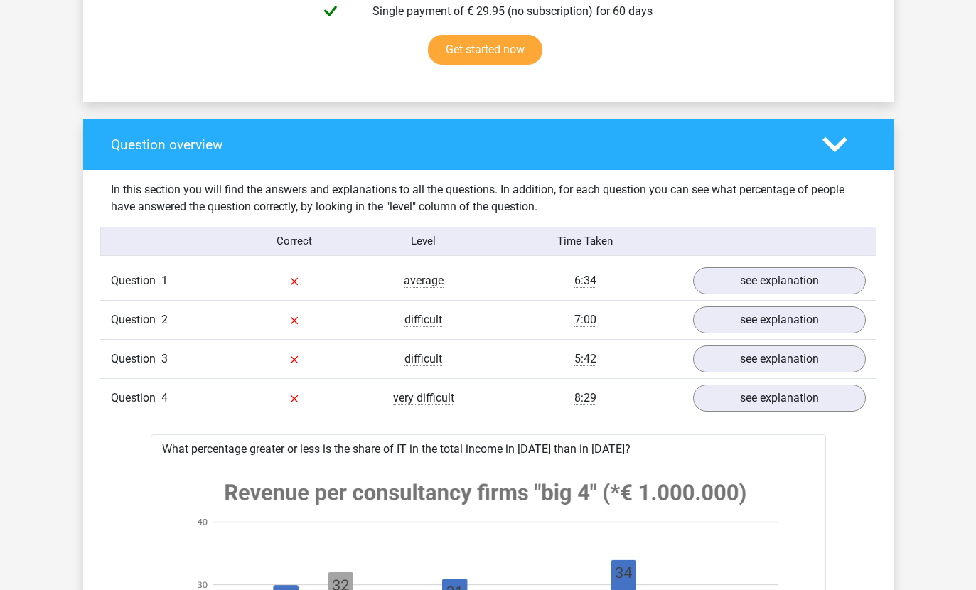
scroll to position [800, 0]
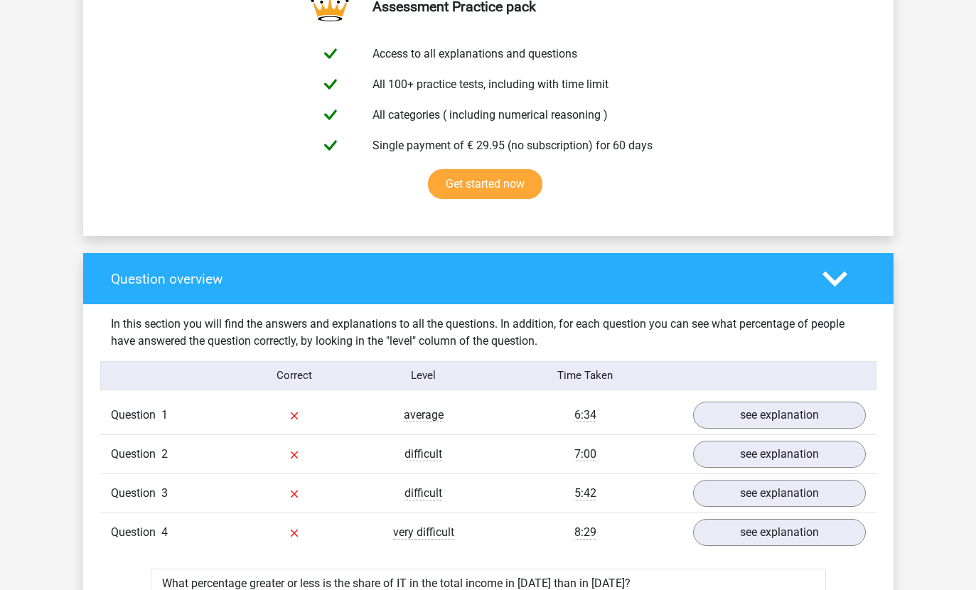
click at [846, 279] on icon at bounding box center [834, 279] width 25 height 25
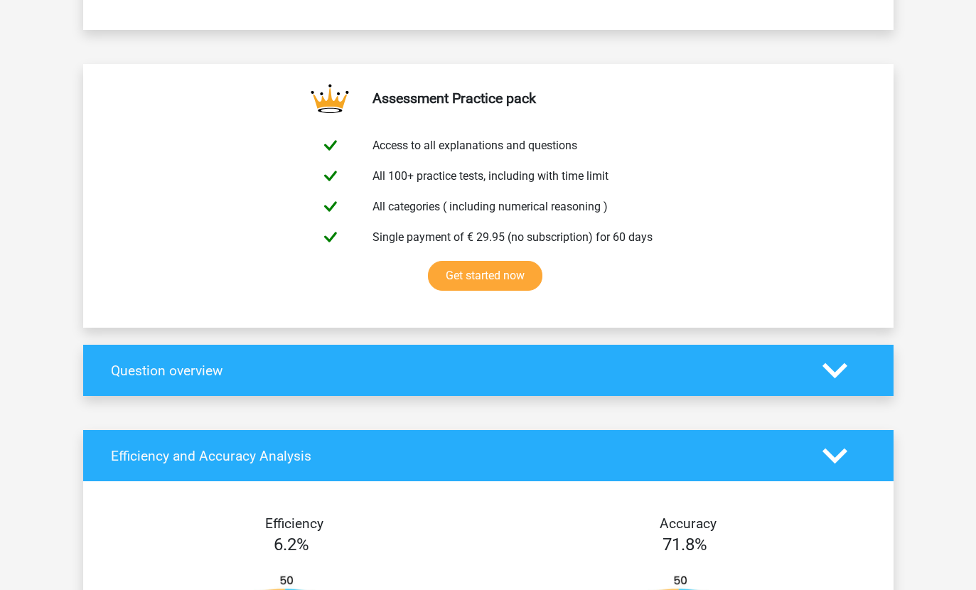
scroll to position [709, 0]
click at [824, 382] on icon at bounding box center [834, 370] width 25 height 25
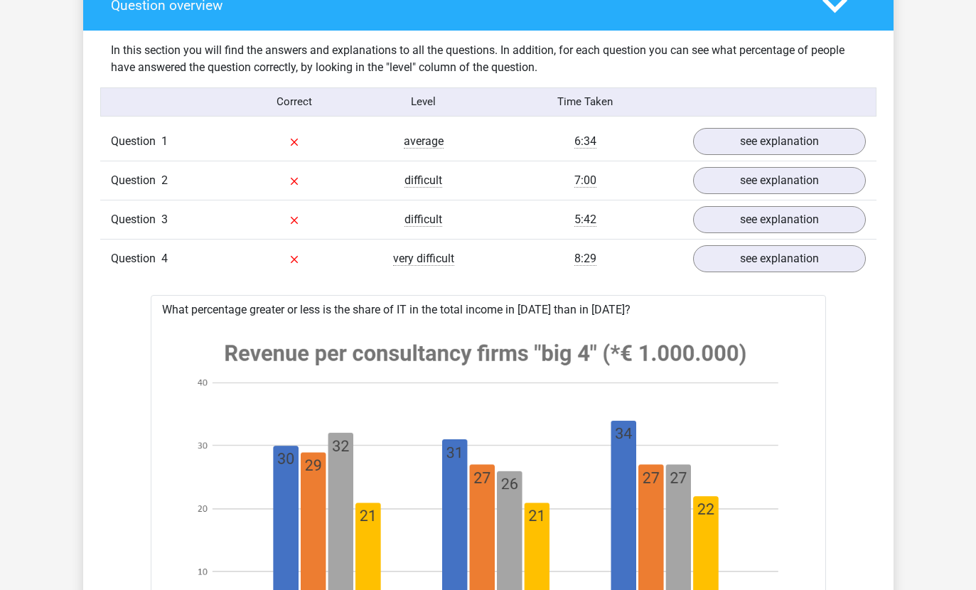
scroll to position [1074, 0]
click at [841, 265] on link "see explanation" at bounding box center [779, 258] width 173 height 27
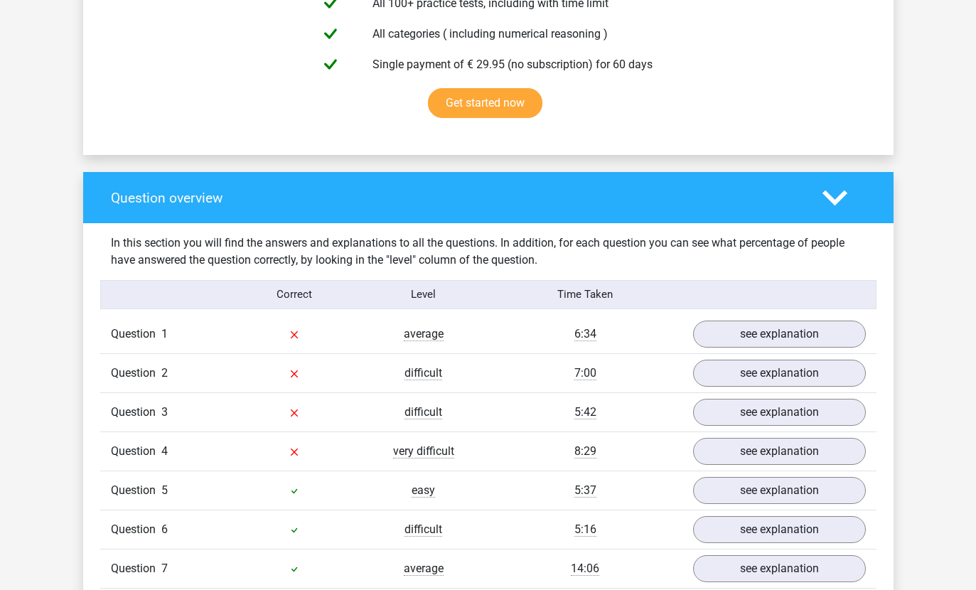
scroll to position [881, 0]
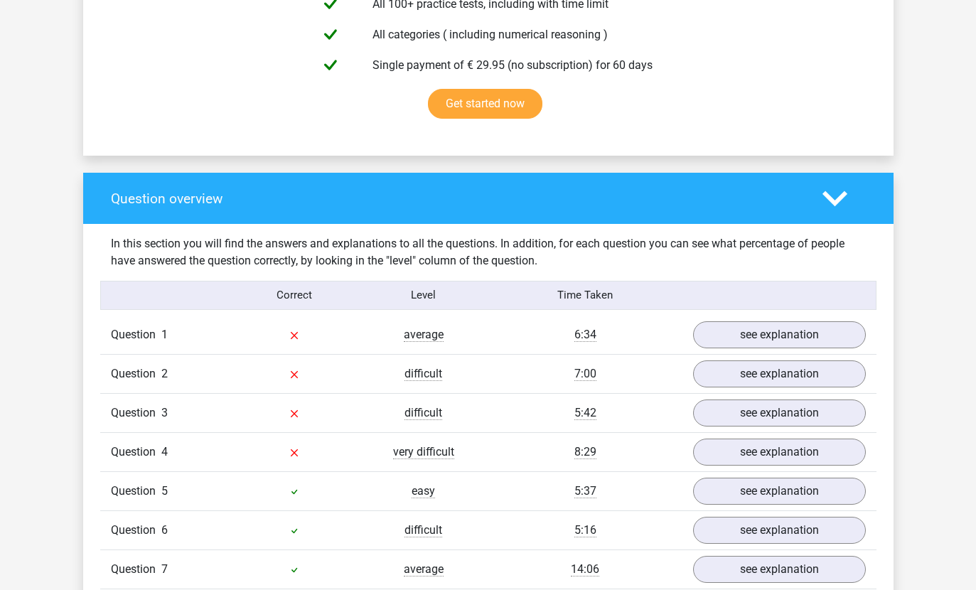
click at [806, 338] on link "see explanation" at bounding box center [779, 334] width 173 height 27
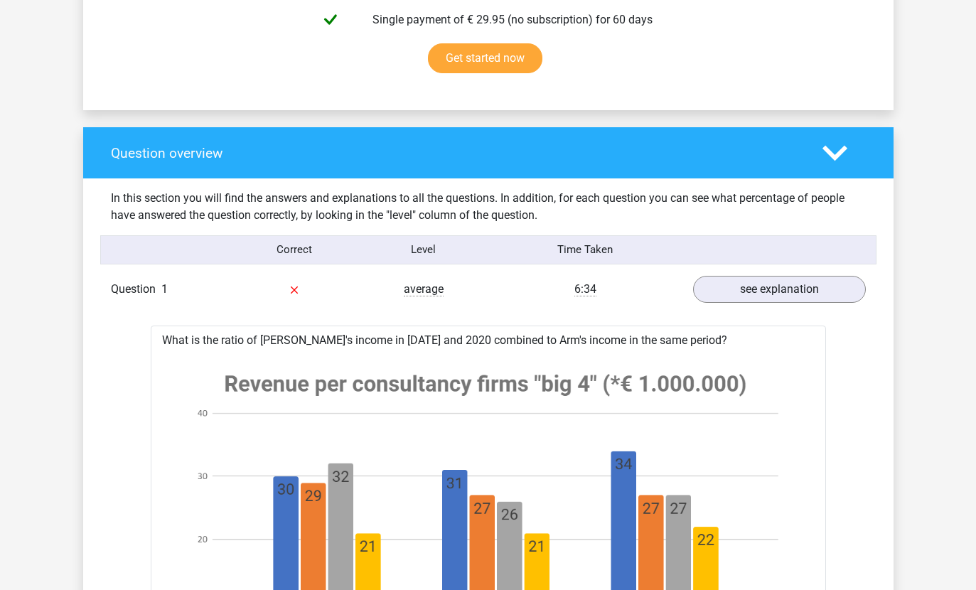
scroll to position [890, 0]
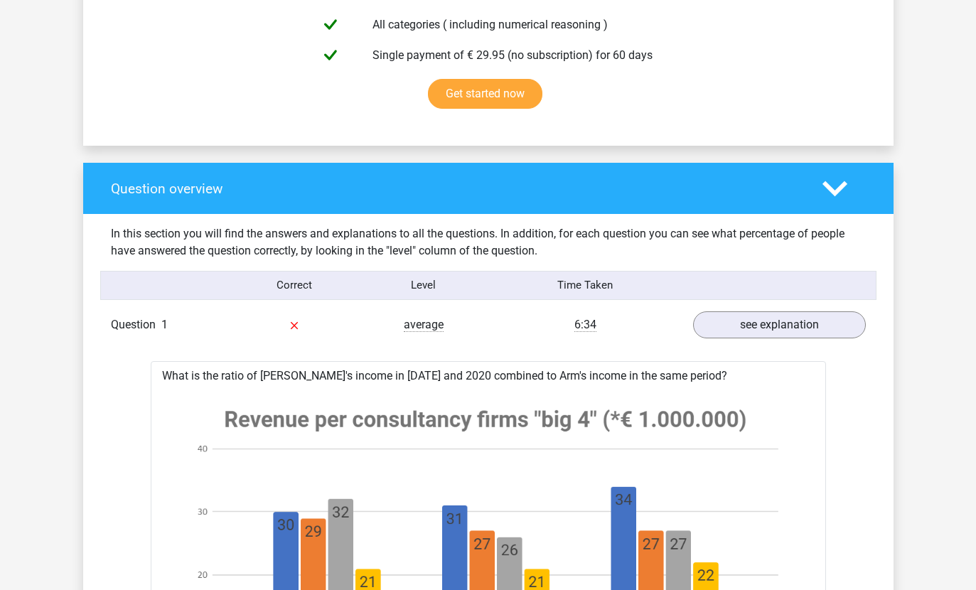
click at [839, 321] on link "see explanation" at bounding box center [779, 324] width 173 height 27
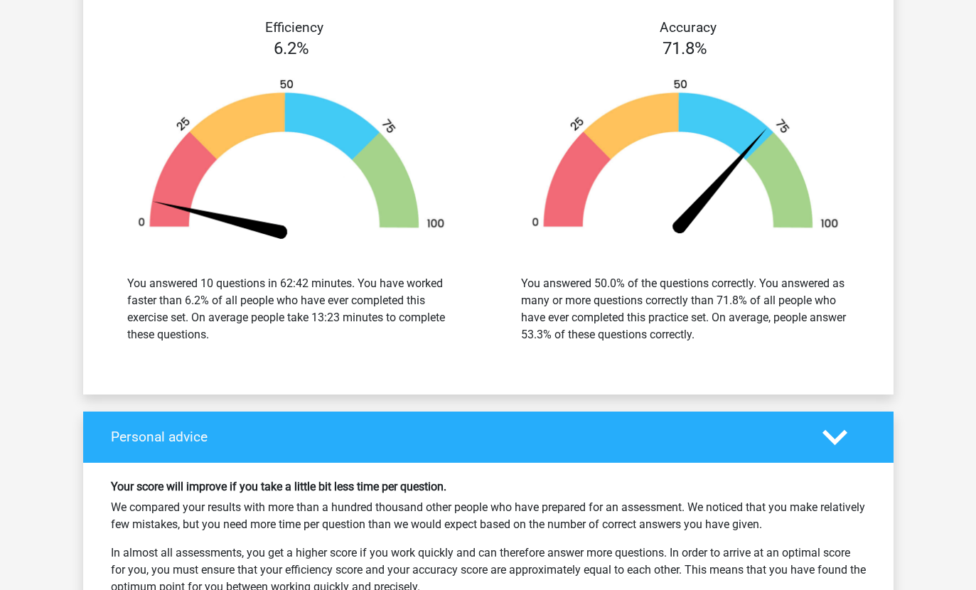
scroll to position [1716, 0]
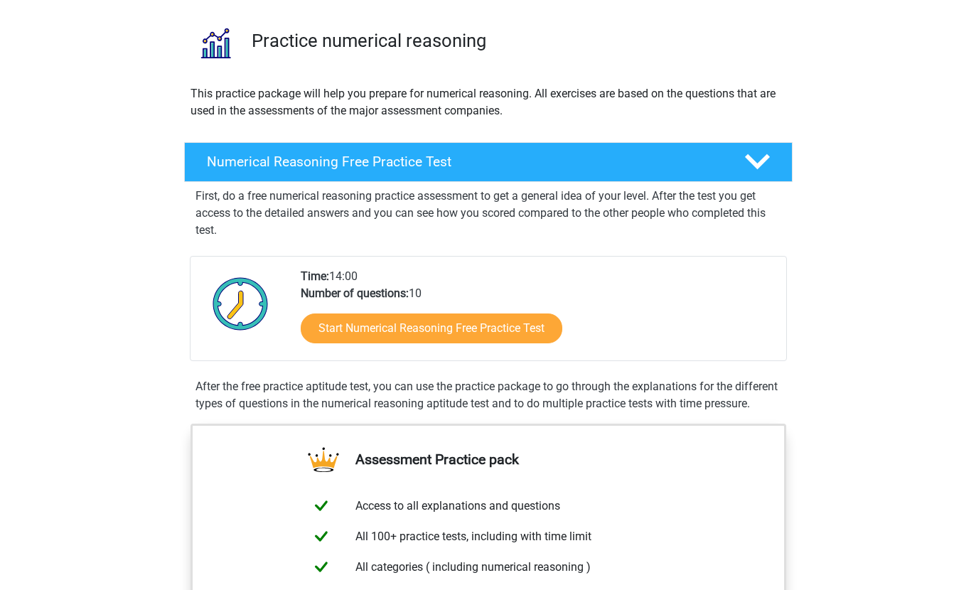
scroll to position [96, 0]
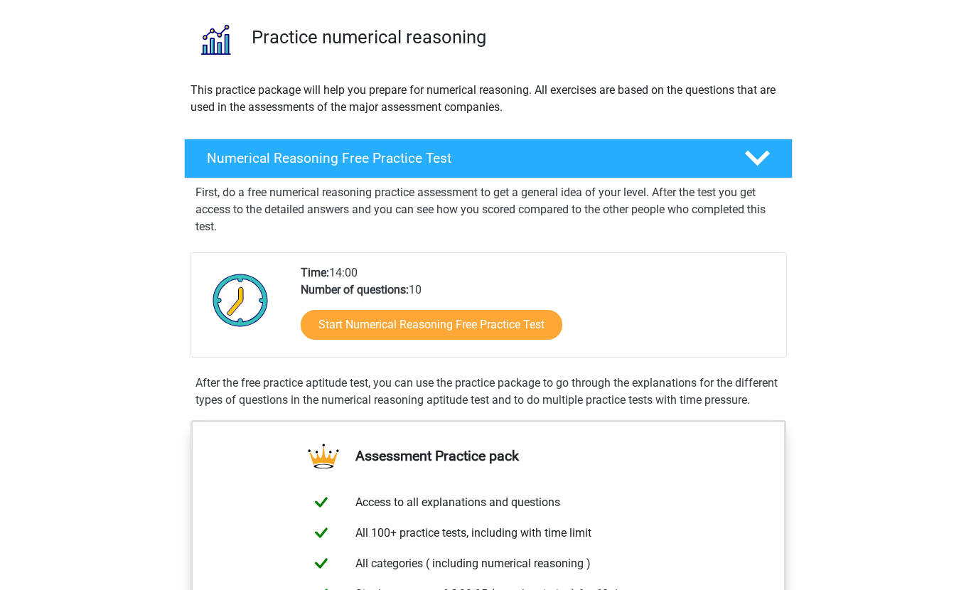
click at [530, 322] on link "Start Numerical Reasoning Free Practice Test" at bounding box center [432, 325] width 262 height 30
